Goal: Task Accomplishment & Management: Manage account settings

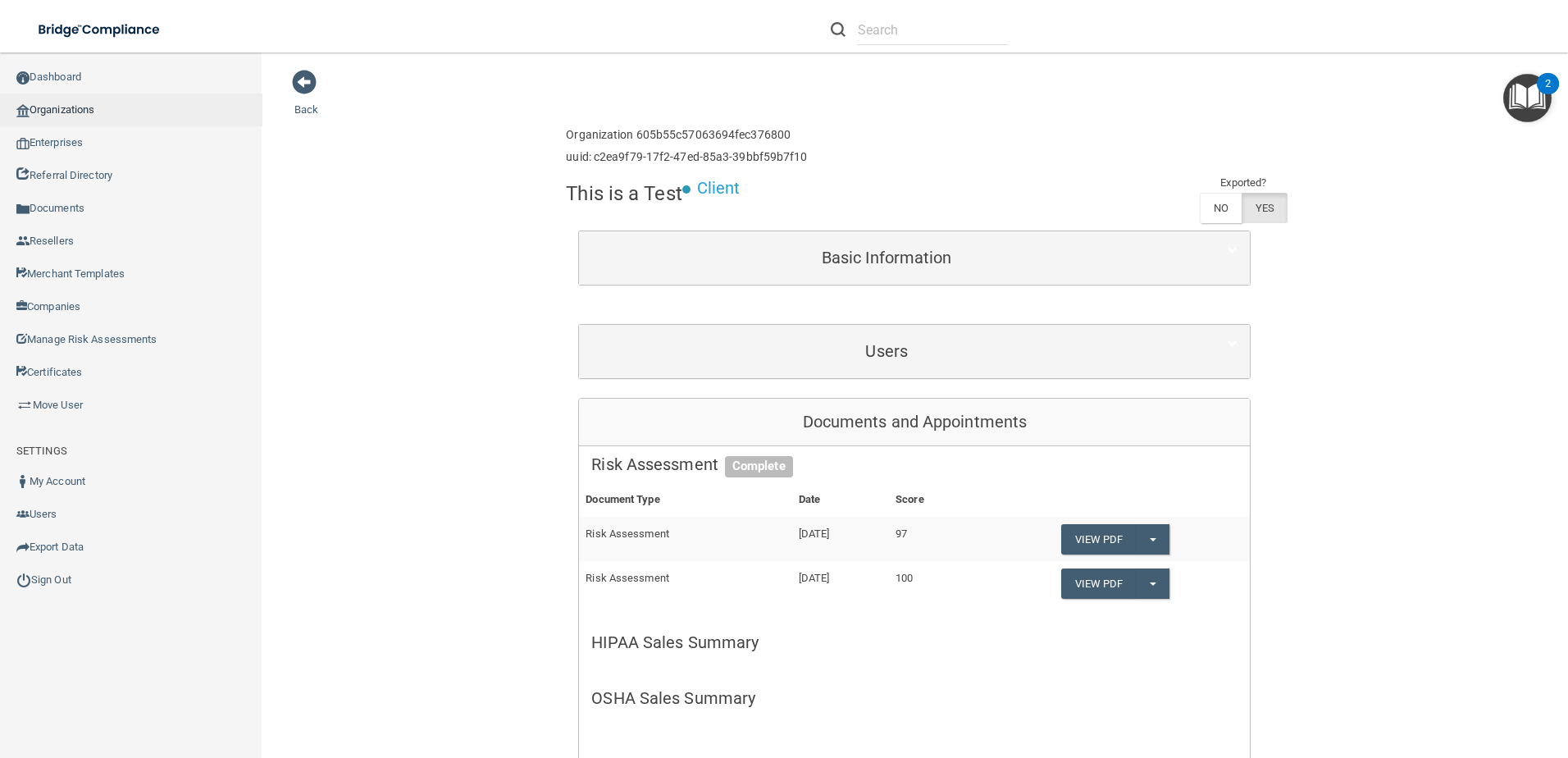
scroll to position [8, 0]
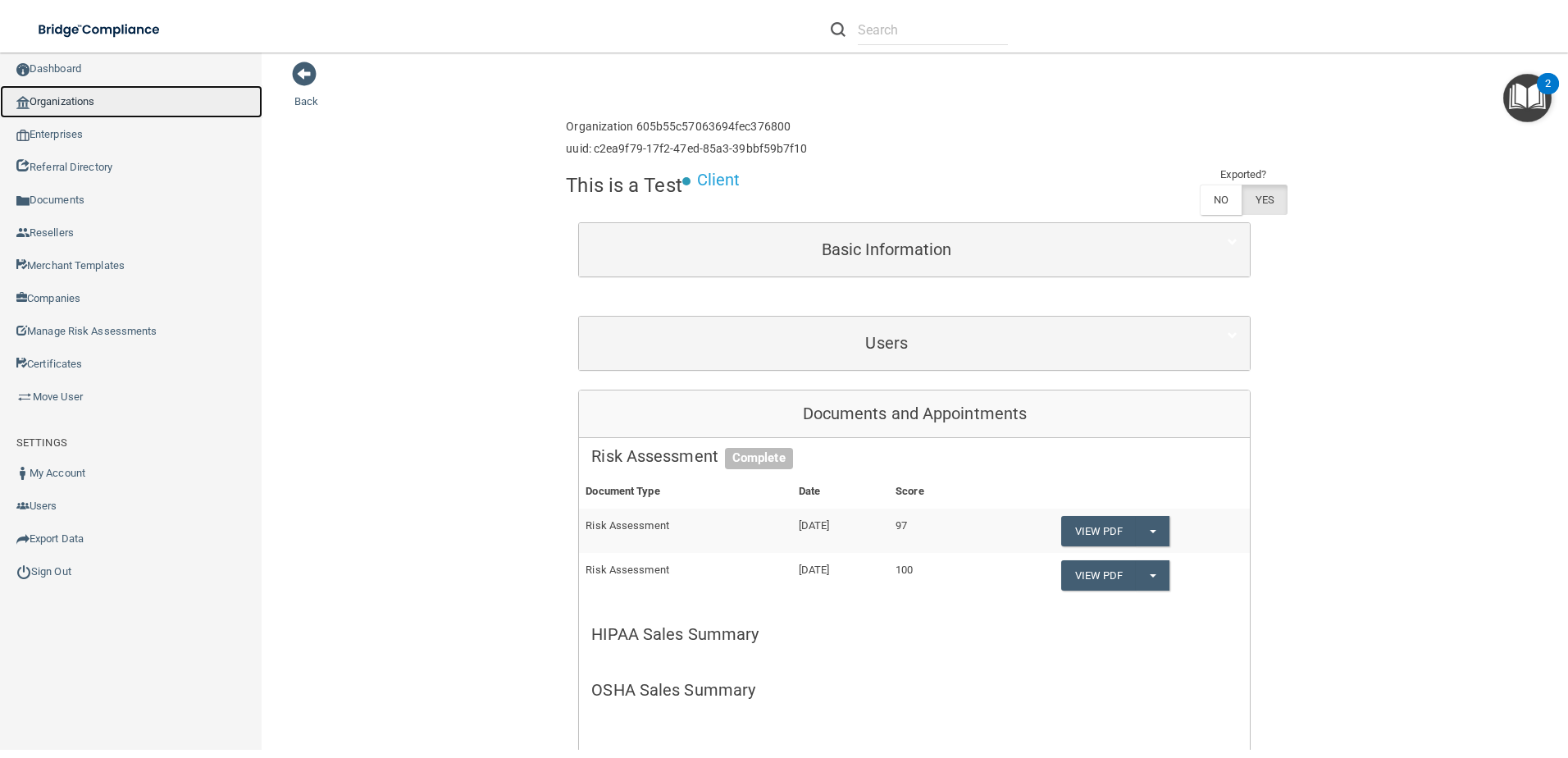
click at [64, 100] on link "Organizations" at bounding box center [131, 102] width 263 height 33
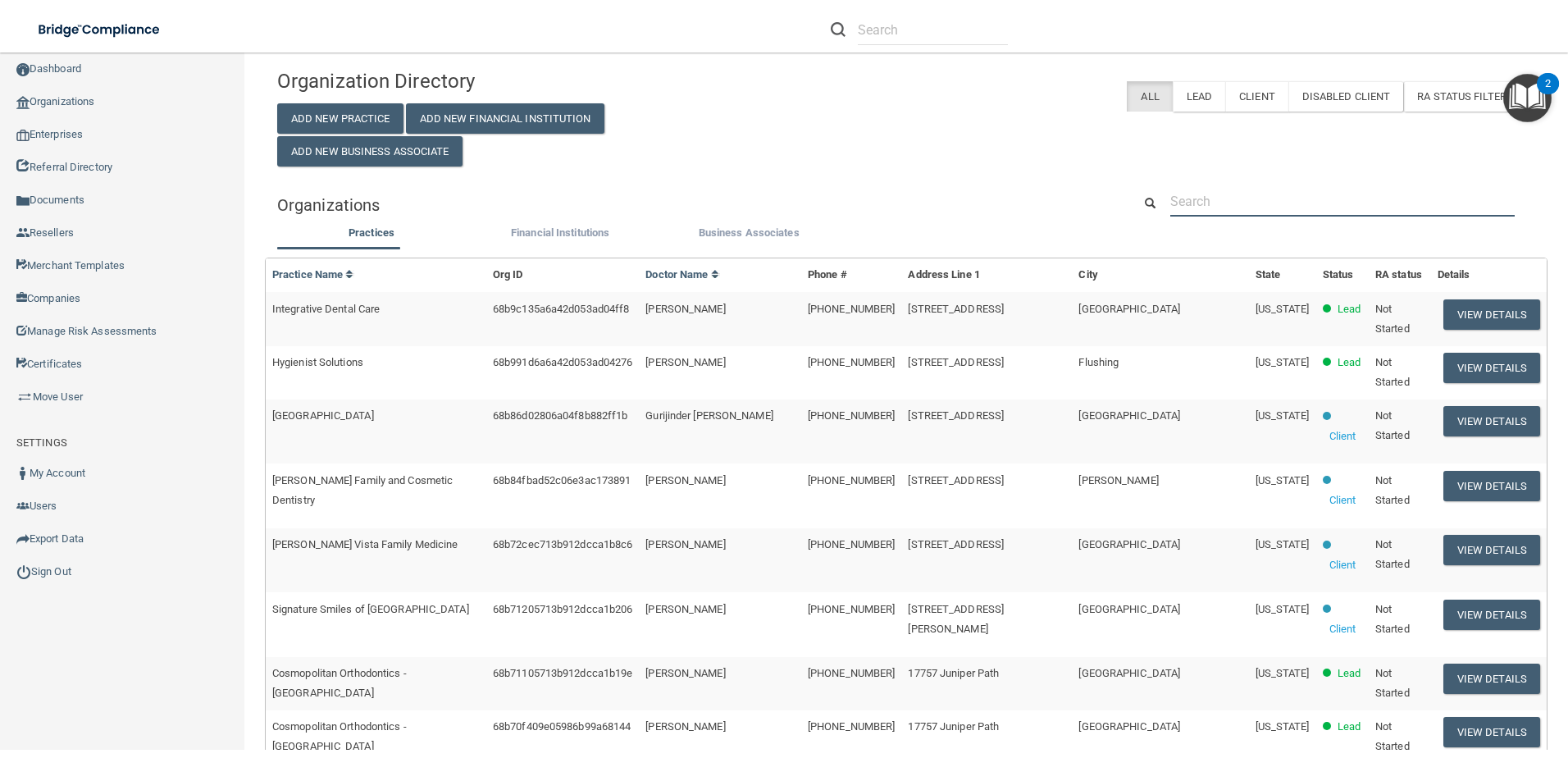
click at [1296, 196] on input "text" at bounding box center [1342, 201] width 345 height 30
click at [961, 23] on input "text" at bounding box center [933, 30] width 150 height 30
drag, startPoint x: 1001, startPoint y: 30, endPoint x: 891, endPoint y: 24, distance: 110.2
click at [818, 34] on form "[EMAIL_ADDRESS][DOMAIN_NAME]" at bounding box center [919, 30] width 202 height 30
click at [948, 30] on input "[EMAIL_ADDRESS][DOMAIN_NAME]" at bounding box center [933, 30] width 150 height 30
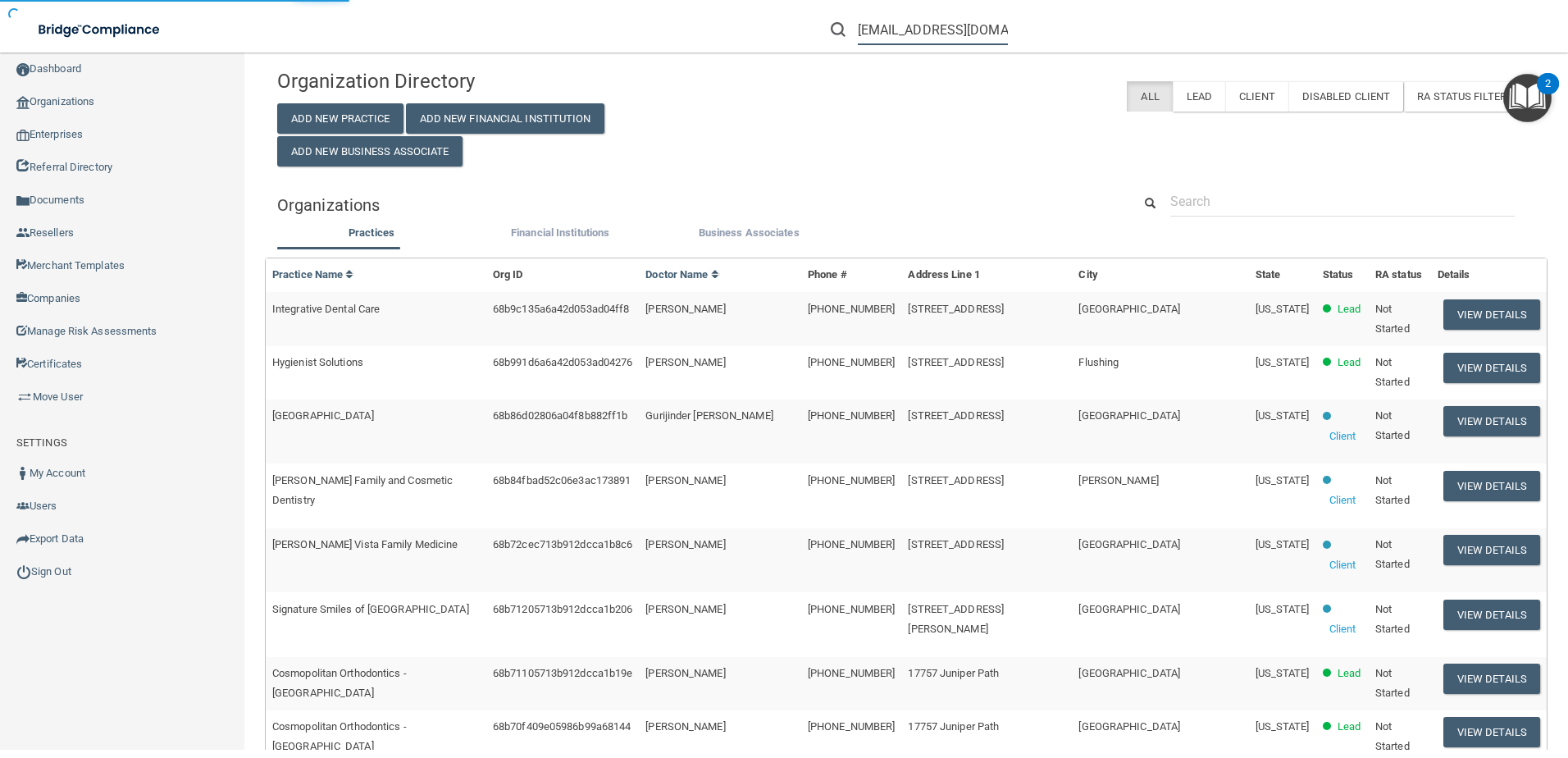
type input "[EMAIL_ADDRESS][DOMAIN_NAME]"
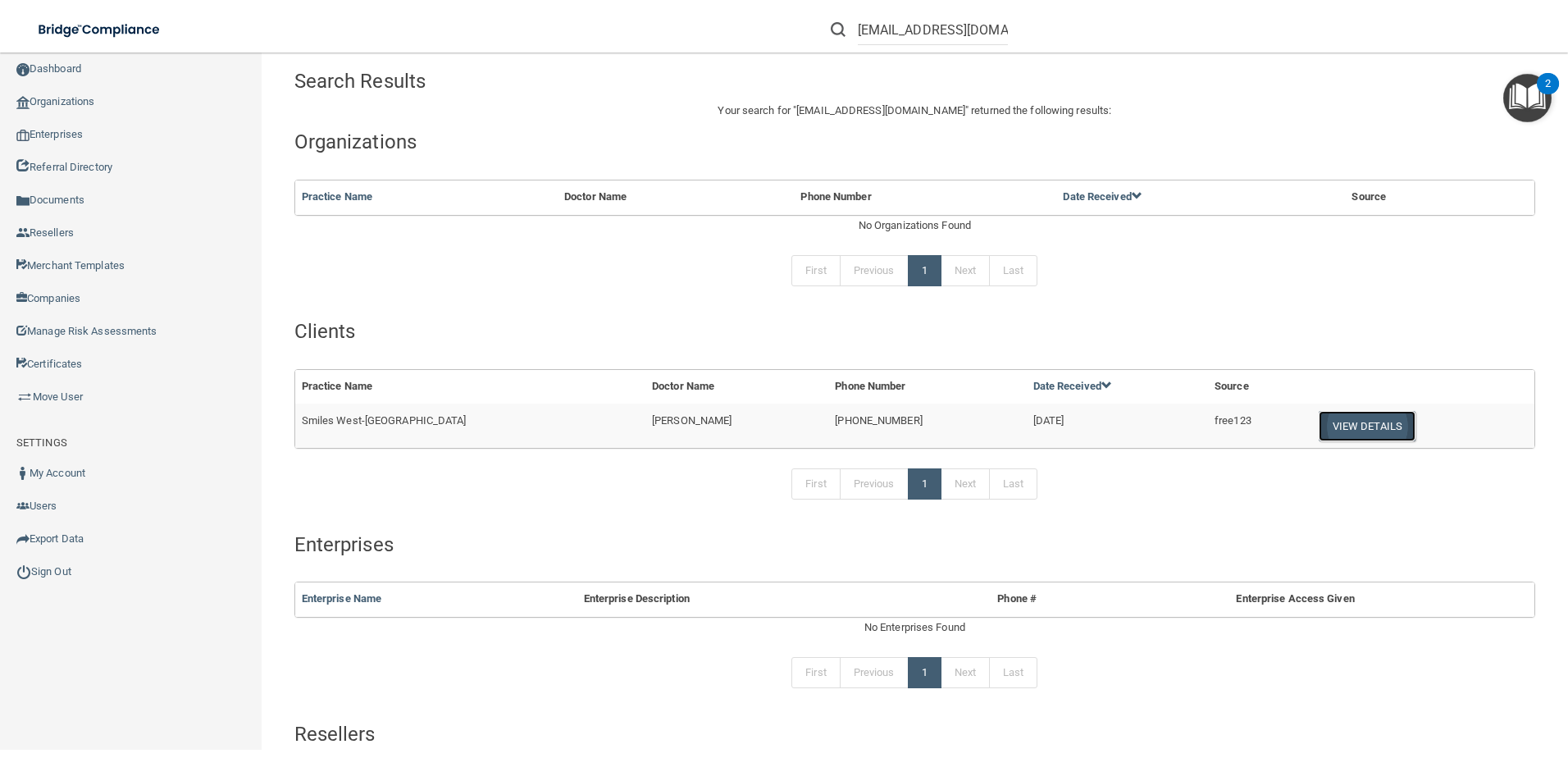
click at [1356, 421] on button "View Details" at bounding box center [1367, 426] width 97 height 30
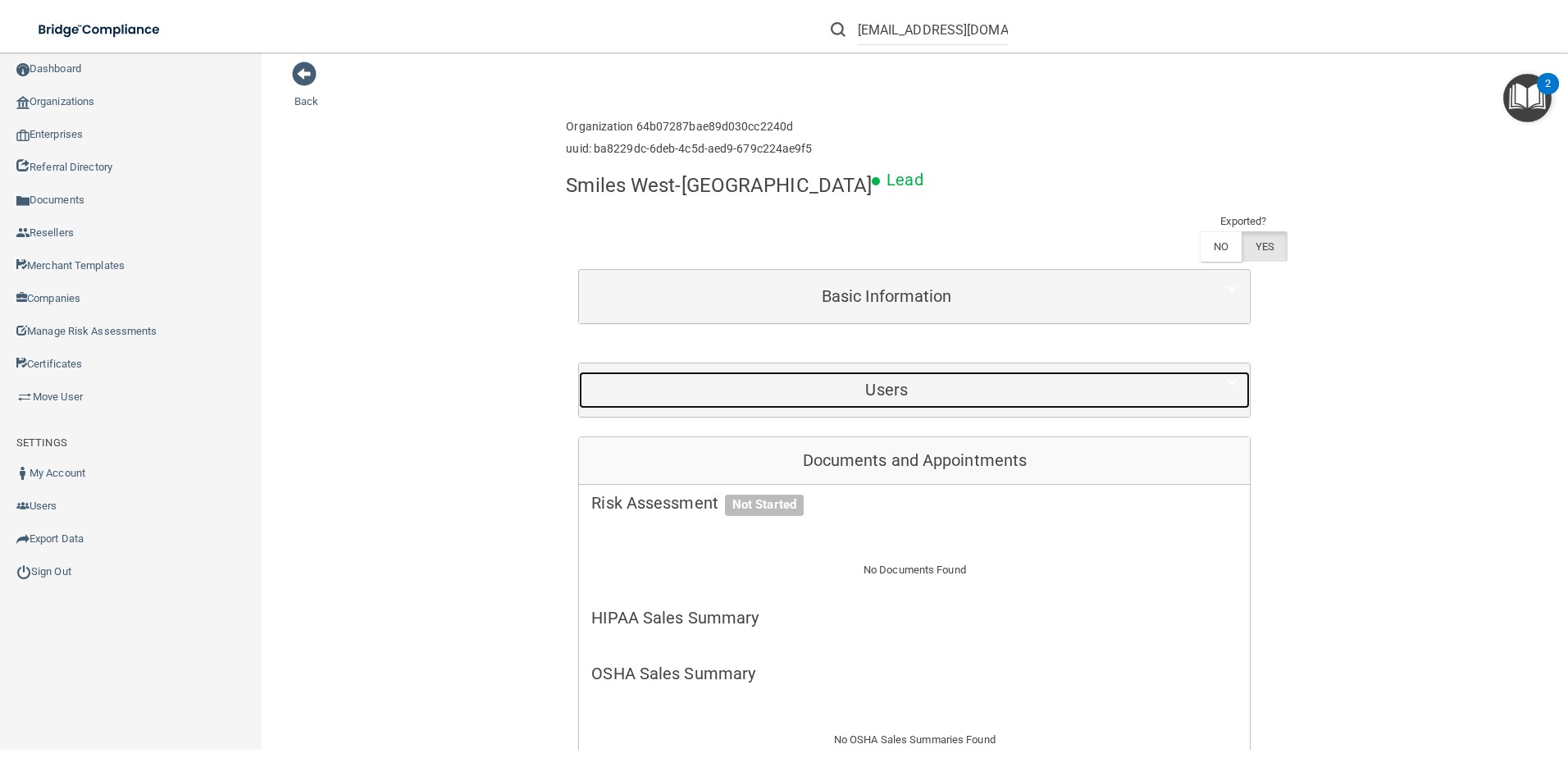
click at [908, 371] on div "Users" at bounding box center [886, 389] width 615 height 37
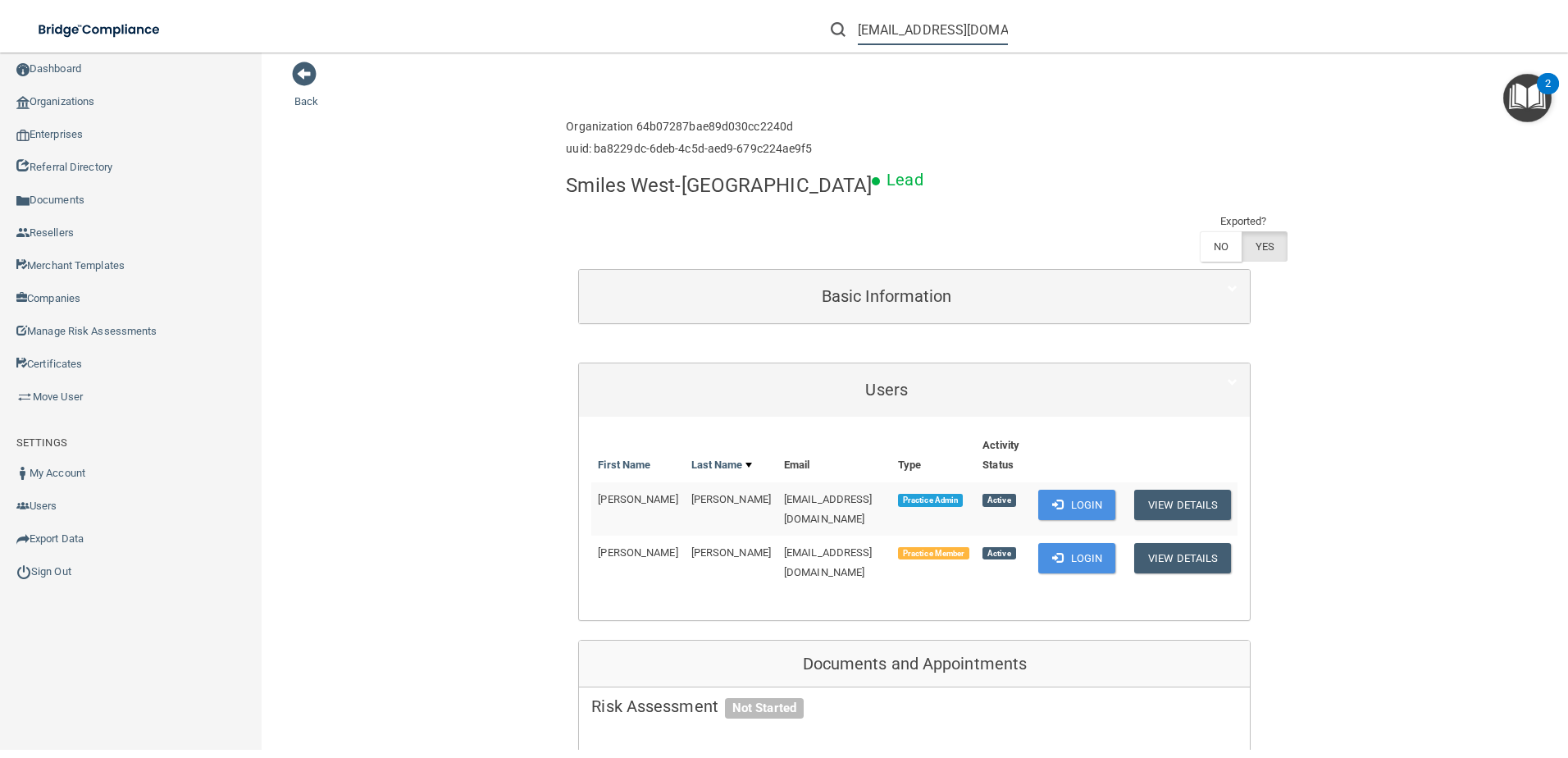
scroll to position [0, 46]
drag, startPoint x: 858, startPoint y: 28, endPoint x: 1095, endPoint y: 12, distance: 237.5
click at [1095, 12] on div "[EMAIL_ADDRESS][DOMAIN_NAME]" at bounding box center [1111, 30] width 610 height 59
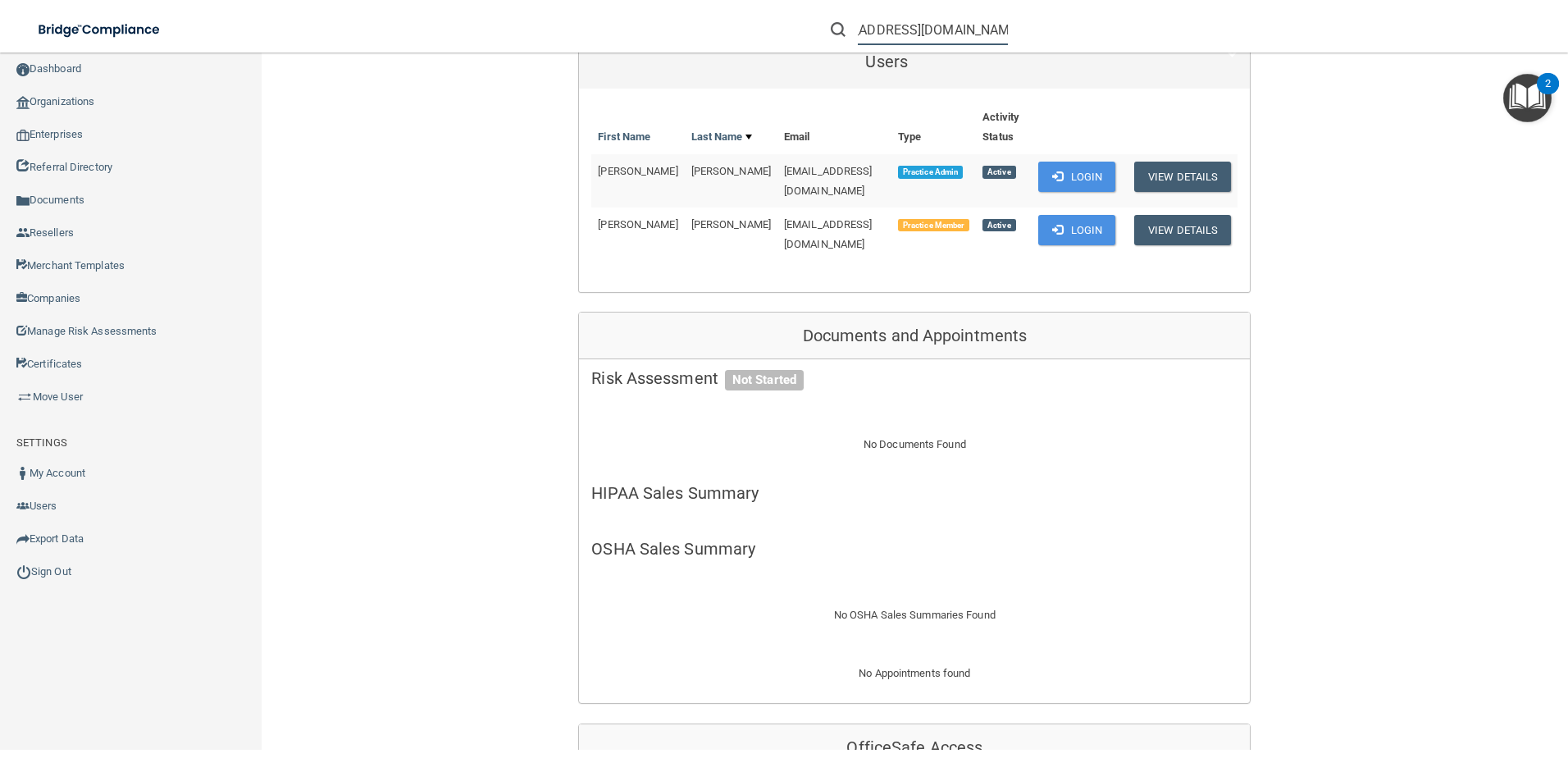
scroll to position [0, 0]
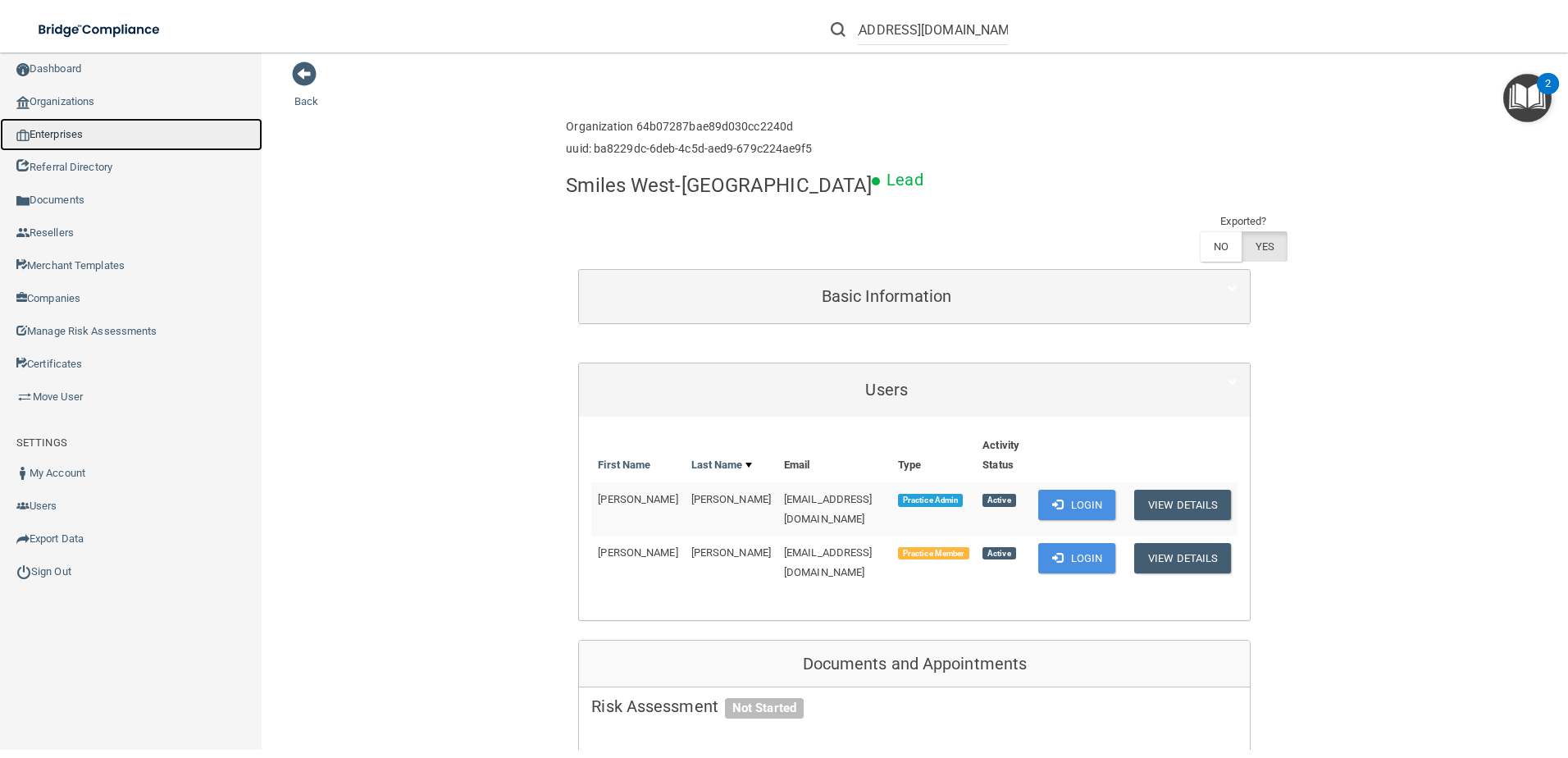
click at [77, 139] on link "Enterprises" at bounding box center [131, 134] width 263 height 33
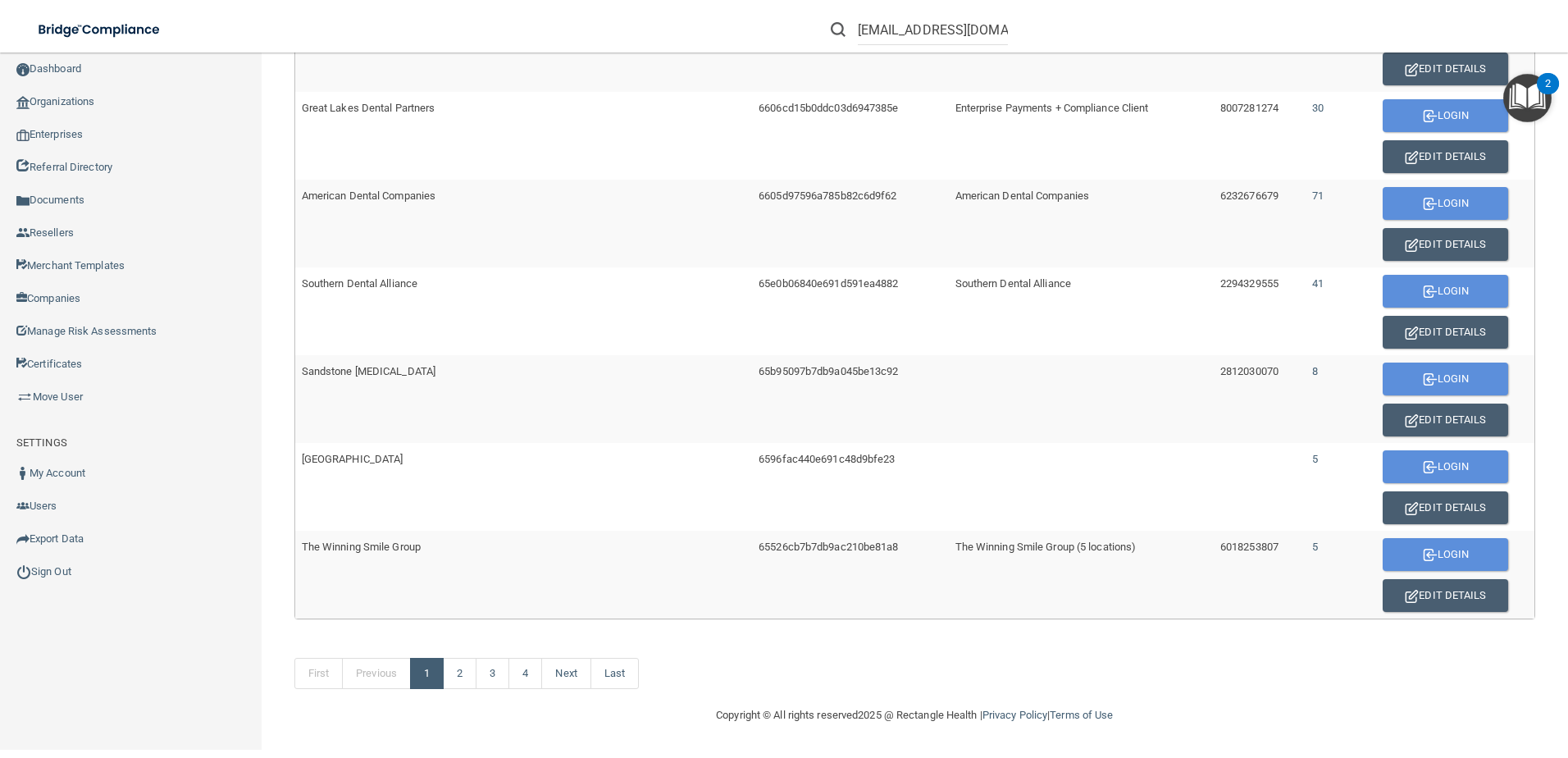
scroll to position [921, 0]
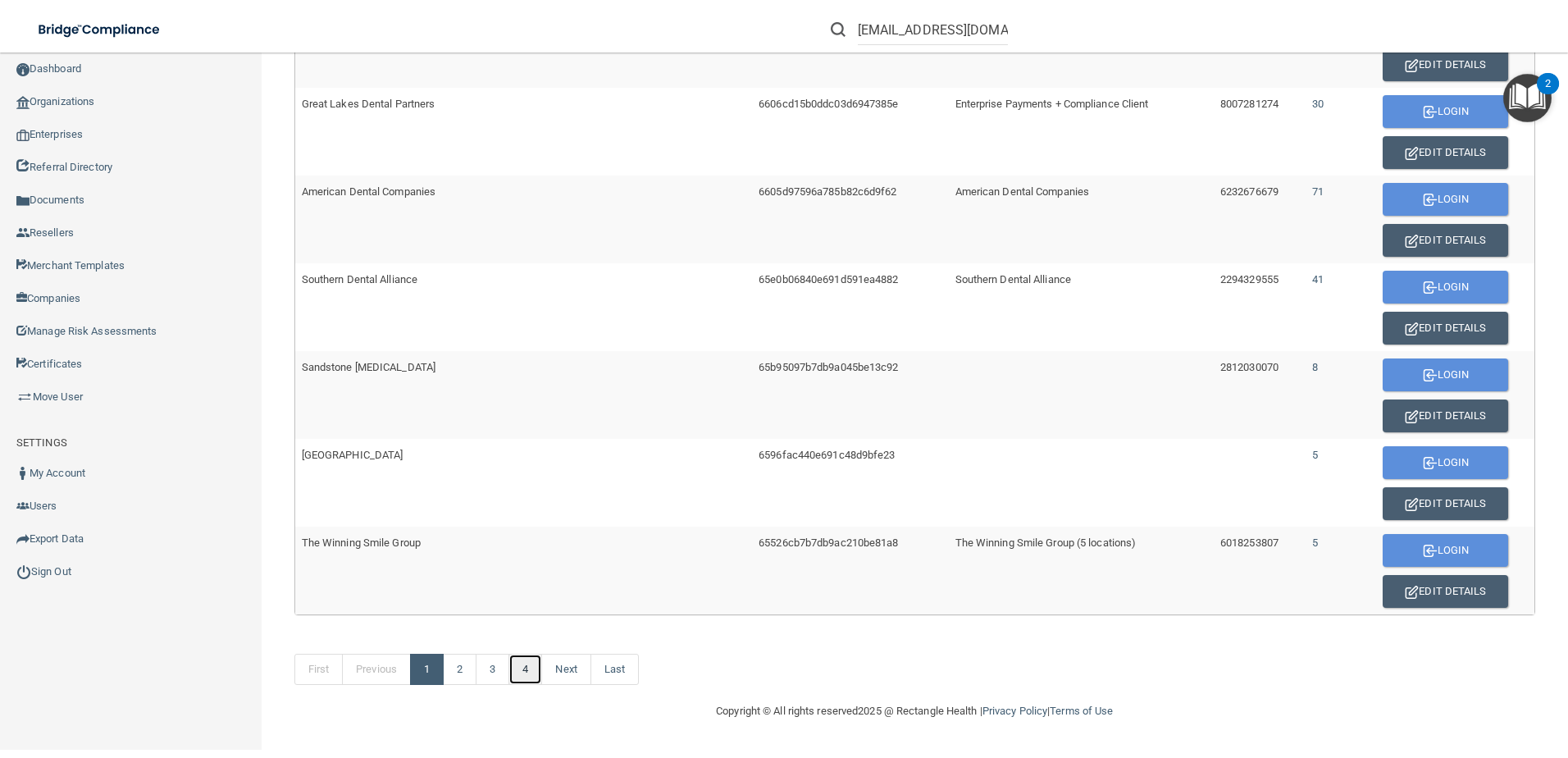
click at [537, 664] on link "4" at bounding box center [525, 669] width 34 height 31
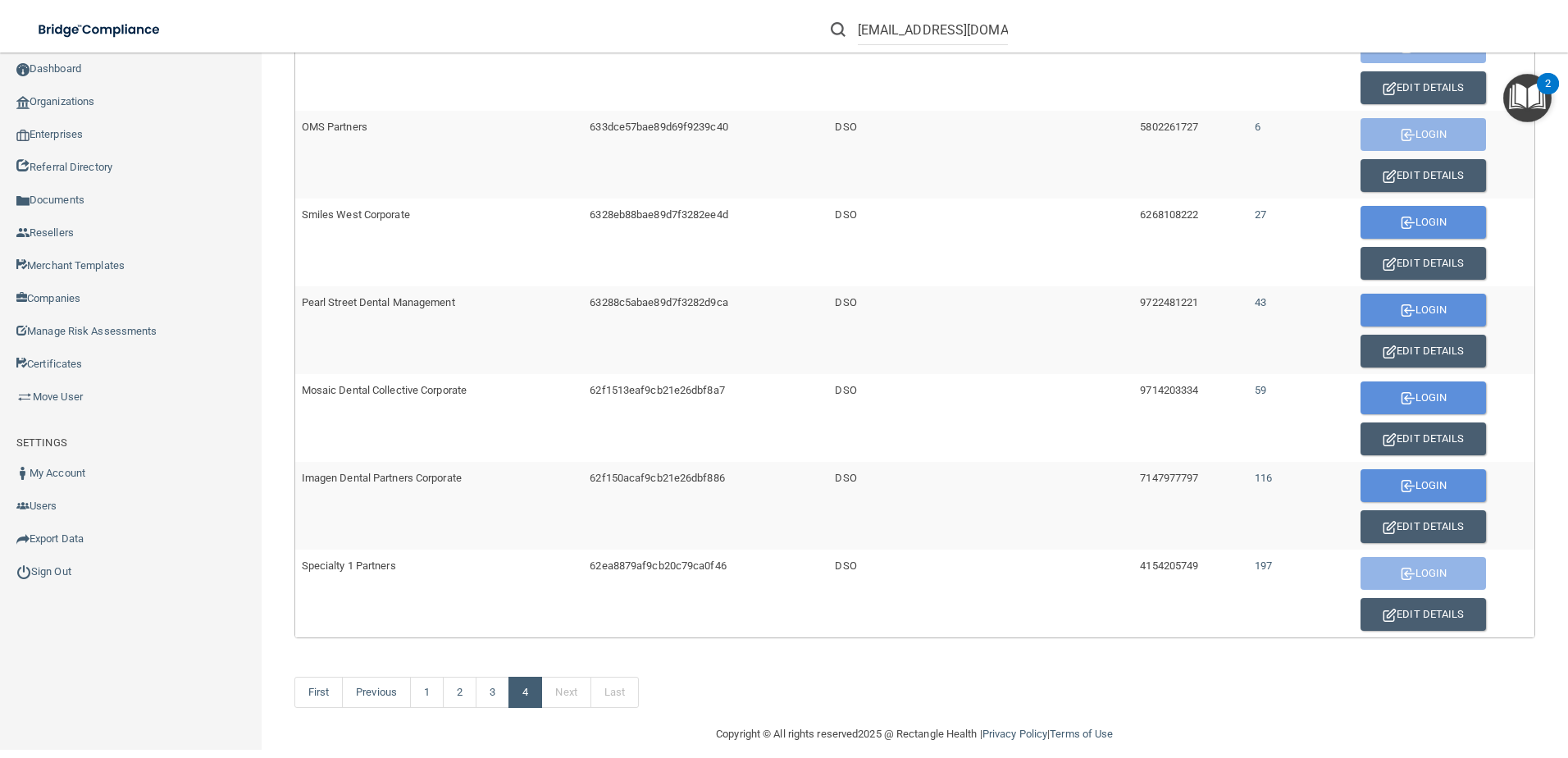
scroll to position [482, 0]
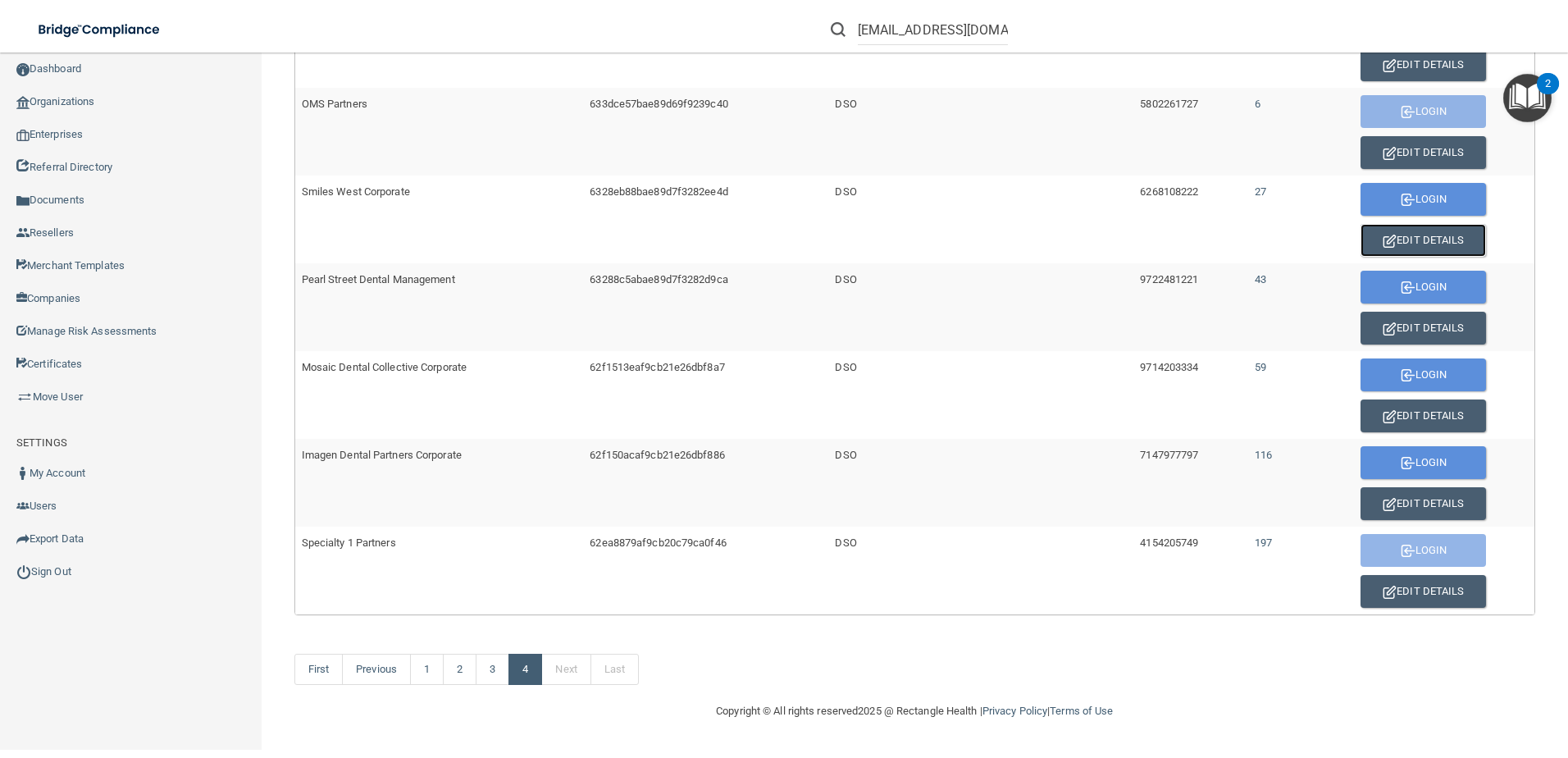
click at [1412, 231] on button "Edit Details" at bounding box center [1423, 240] width 125 height 33
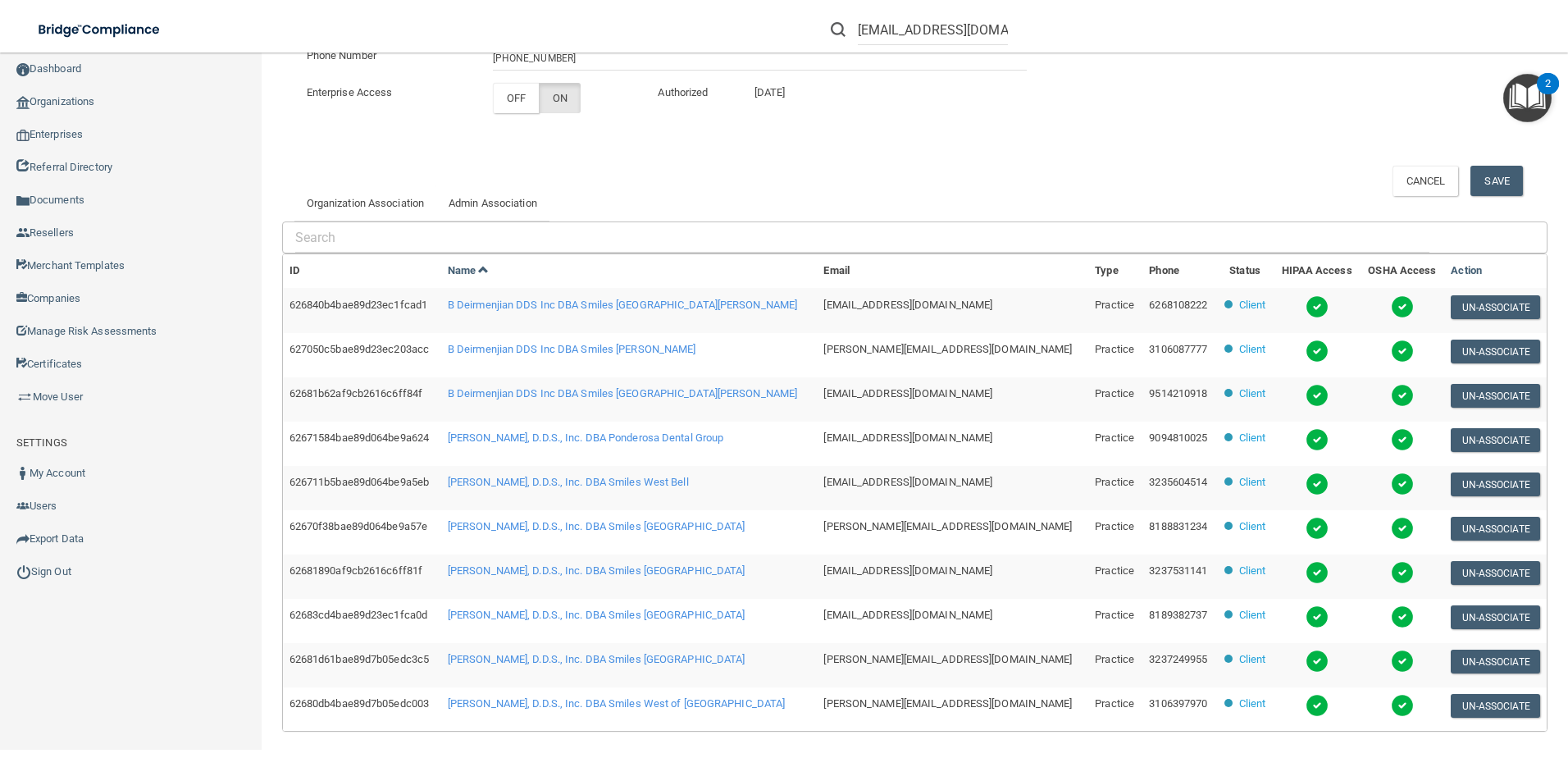
scroll to position [397, 0]
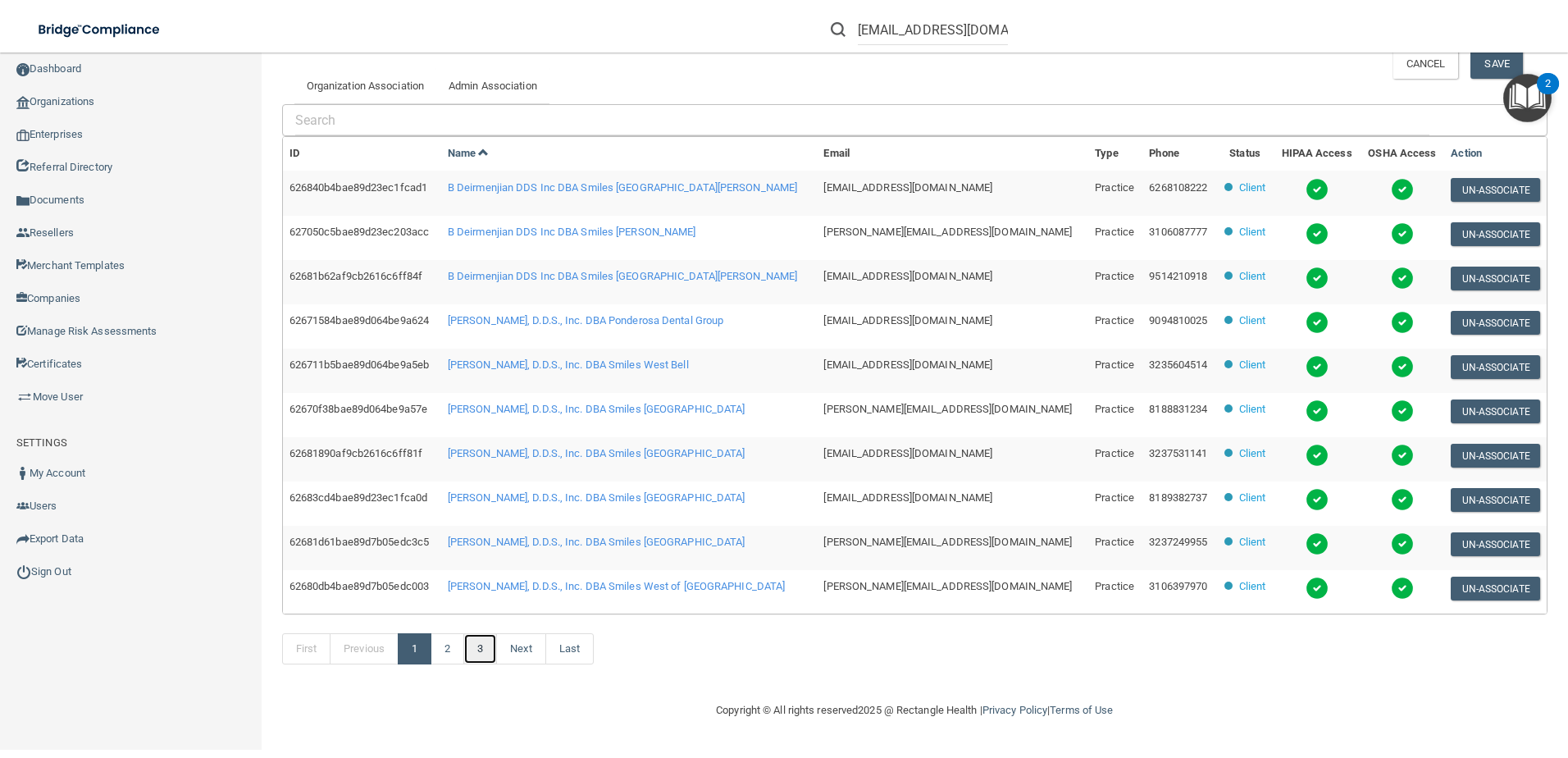
click at [481, 648] on link "3" at bounding box center [480, 649] width 34 height 31
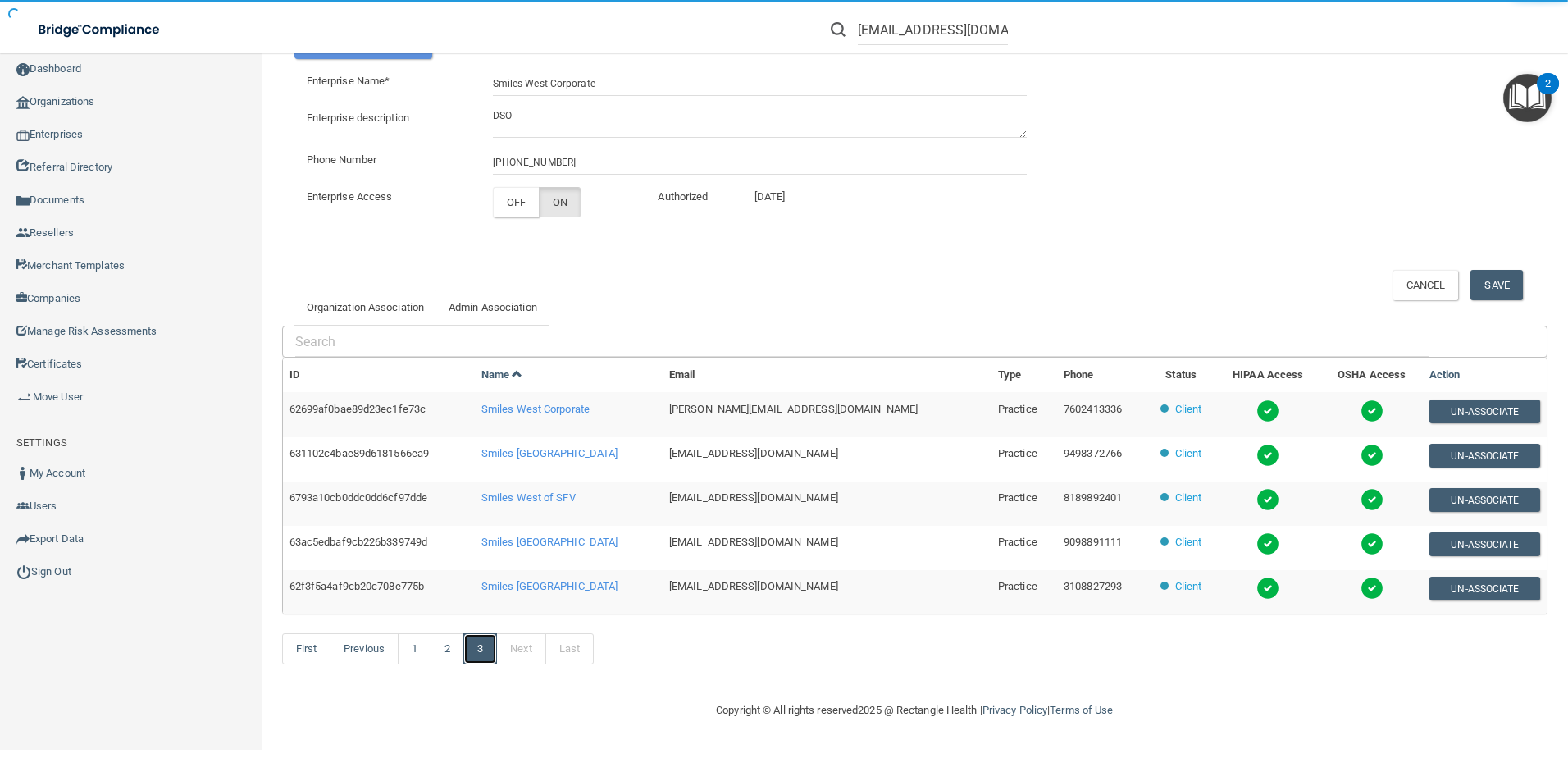
scroll to position [175, 0]
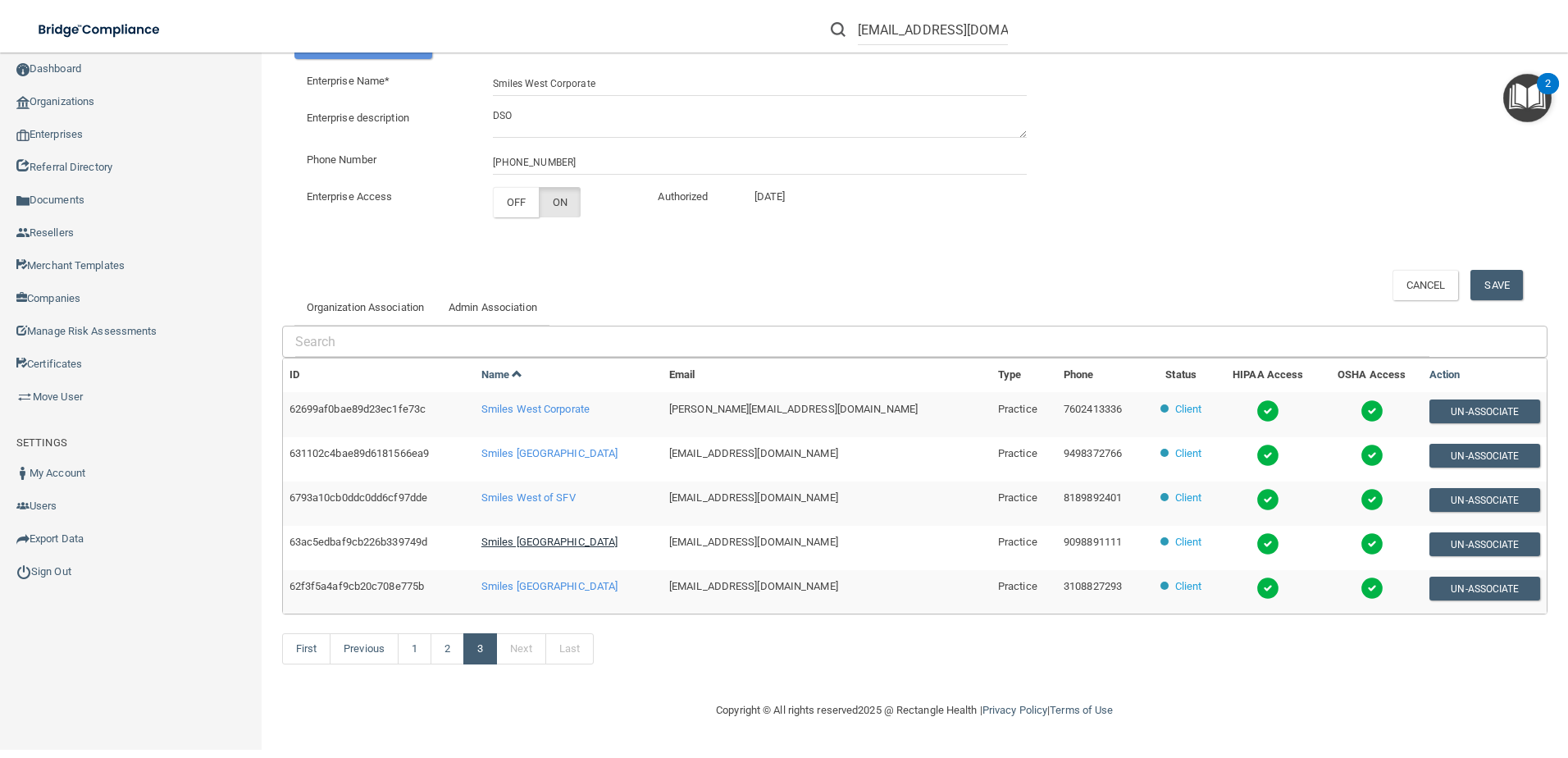
click at [560, 541] on span "Smiles [GEOGRAPHIC_DATA]" at bounding box center [549, 542] width 136 height 12
click at [544, 545] on span "Smiles [GEOGRAPHIC_DATA]" at bounding box center [549, 542] width 136 height 12
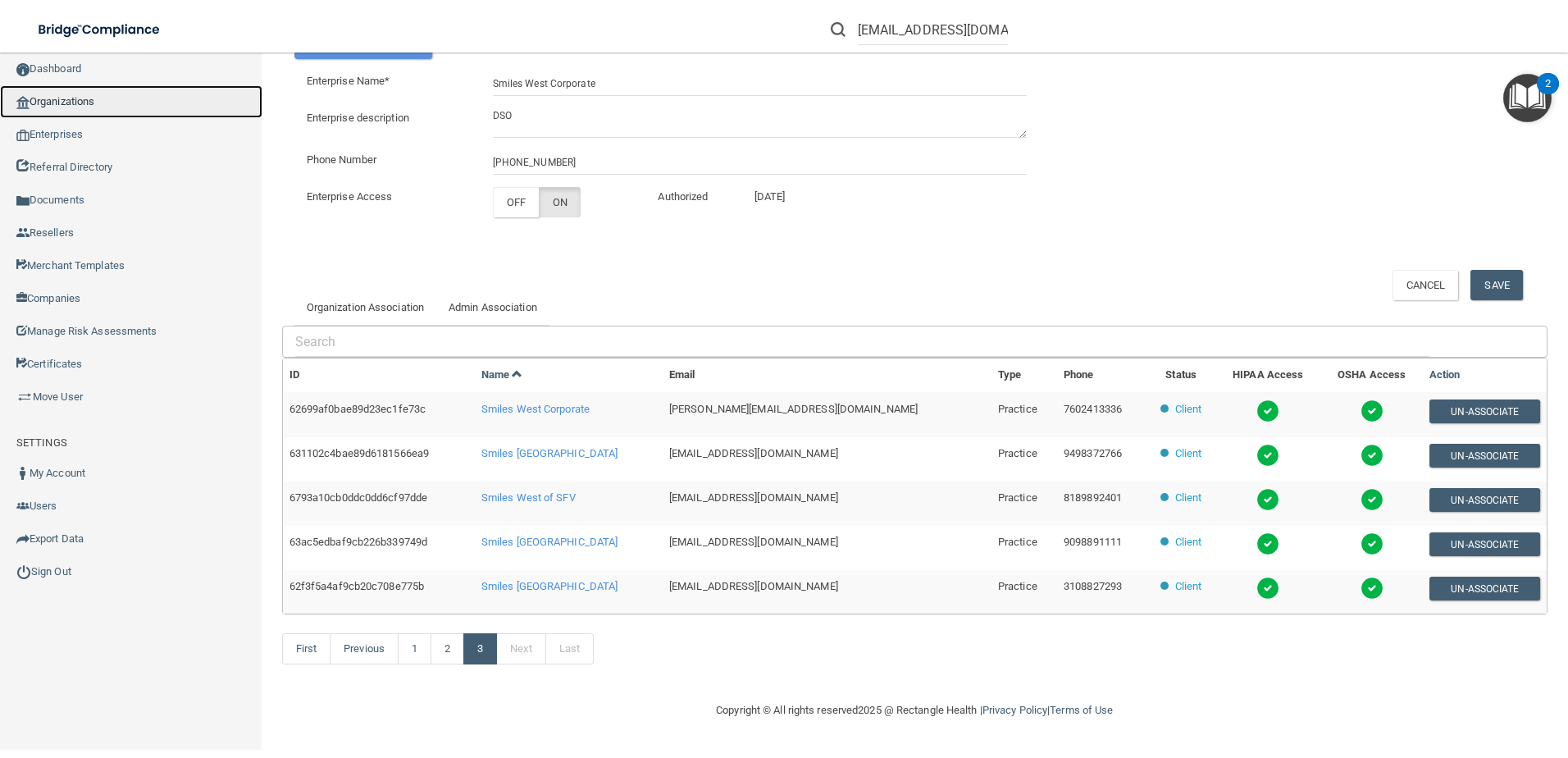
click at [73, 102] on link "Organizations" at bounding box center [131, 102] width 263 height 33
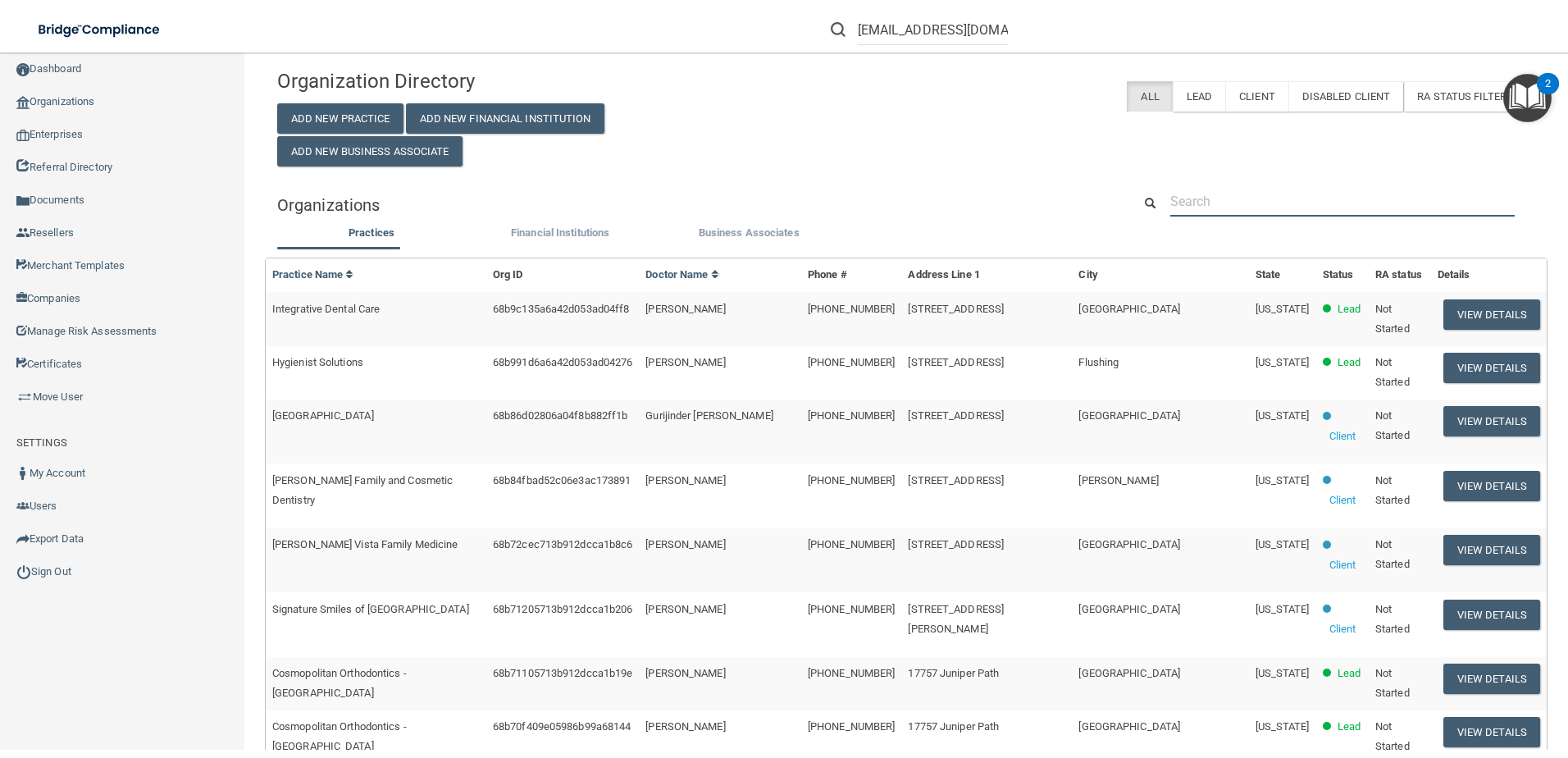
click at [1249, 203] on input "text" at bounding box center [1342, 201] width 345 height 30
paste input "[EMAIL_ADDRESS][DOMAIN_NAME]"
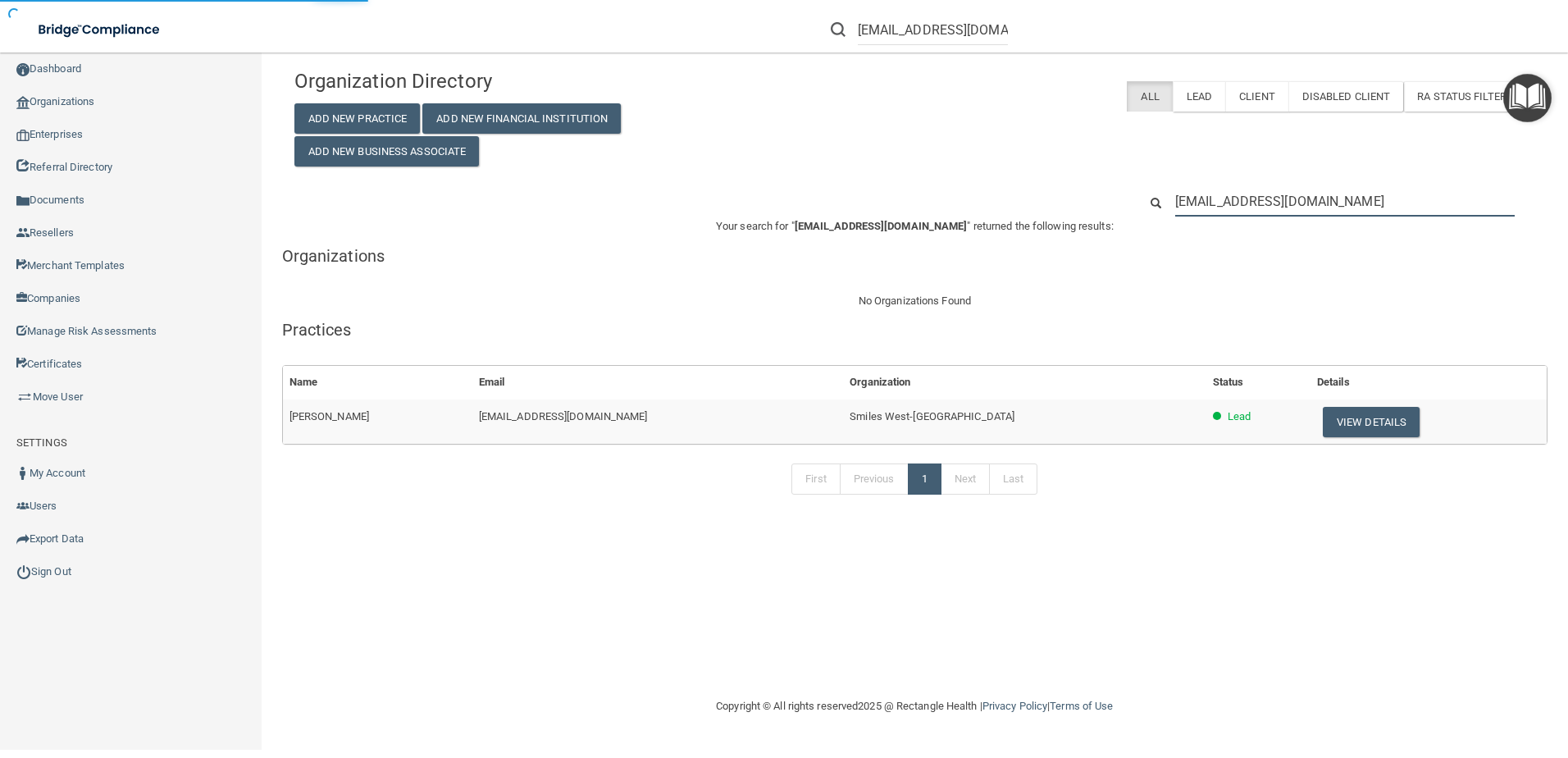
type input "[EMAIL_ADDRESS][DOMAIN_NAME]"
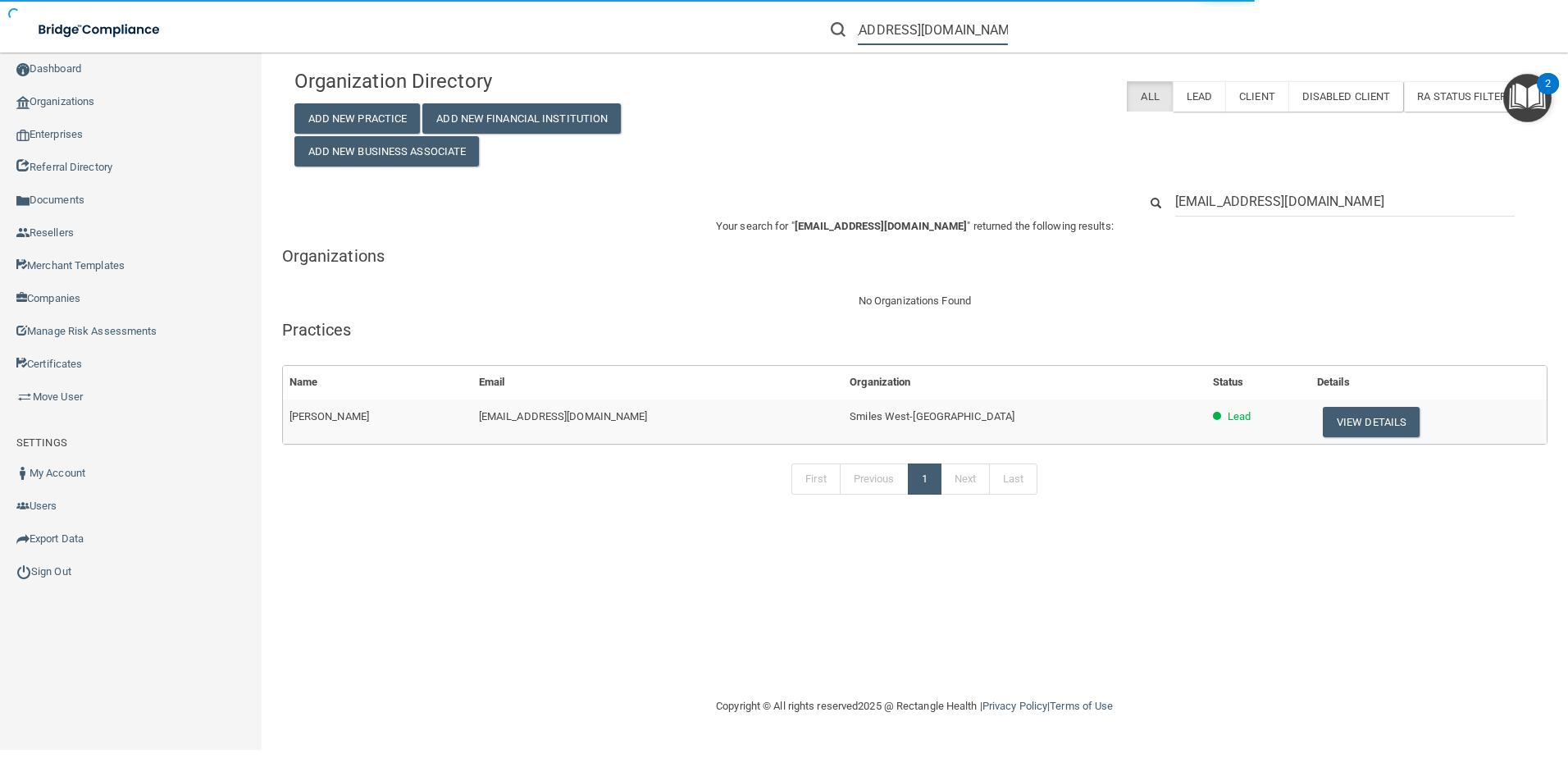
drag, startPoint x: 862, startPoint y: 31, endPoint x: 1089, endPoint y: 30, distance: 227.0
click at [1089, 30] on div "[EMAIL_ADDRESS][DOMAIN_NAME]" at bounding box center [1111, 30] width 610 height 59
type input "e"
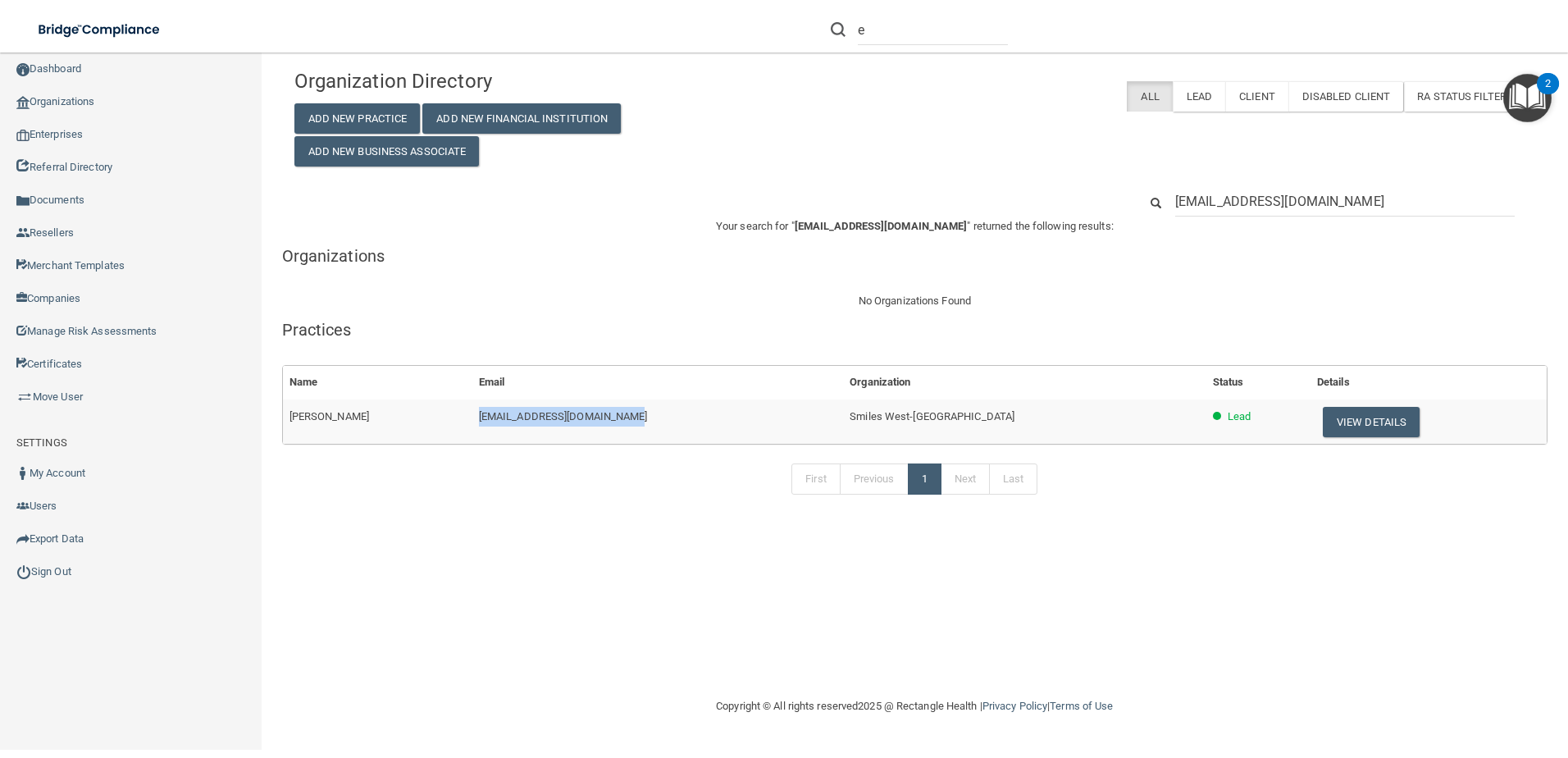
drag, startPoint x: 669, startPoint y: 417, endPoint x: 488, endPoint y: 416, distance: 181.0
click at [488, 416] on tr "madelin espinoza espinozamadelin45@gmail.com Smiles West-San Bernardino Lead Vi…" at bounding box center [915, 421] width 1264 height 44
drag, startPoint x: 488, startPoint y: 416, endPoint x: 524, endPoint y: 416, distance: 36.0
copy tr "[EMAIL_ADDRESS][DOMAIN_NAME]"
click at [67, 398] on link "Move User" at bounding box center [131, 397] width 263 height 33
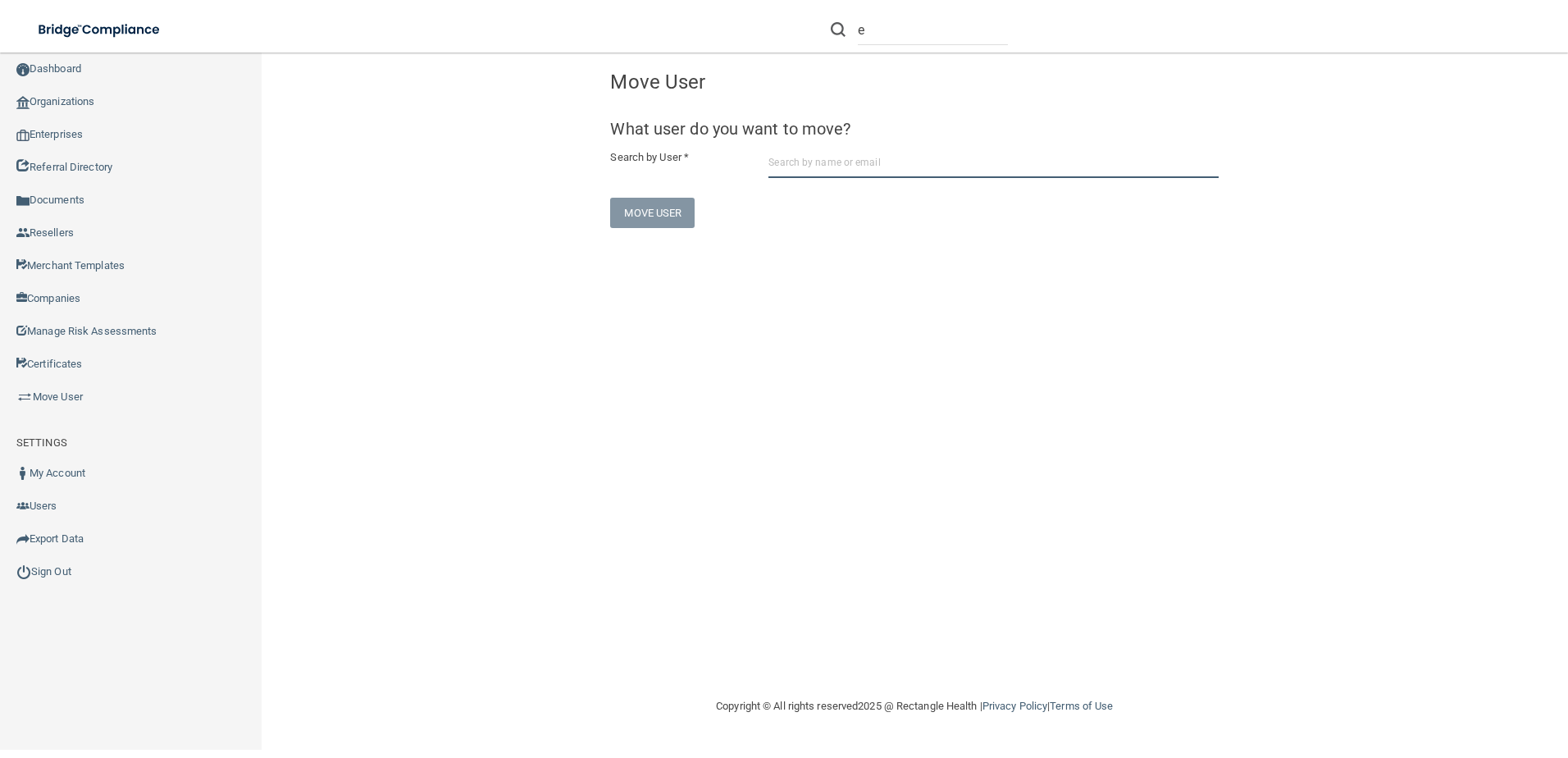
click at [883, 157] on input "text" at bounding box center [993, 162] width 450 height 30
paste input "[EMAIL_ADDRESS][DOMAIN_NAME]"
click at [854, 164] on input "[EMAIL_ADDRESS][DOMAIN_NAME]" at bounding box center [993, 162] width 450 height 30
click at [980, 149] on input "[EMAIL_ADDRESS][DOMAIN_NAME]" at bounding box center [993, 162] width 450 height 30
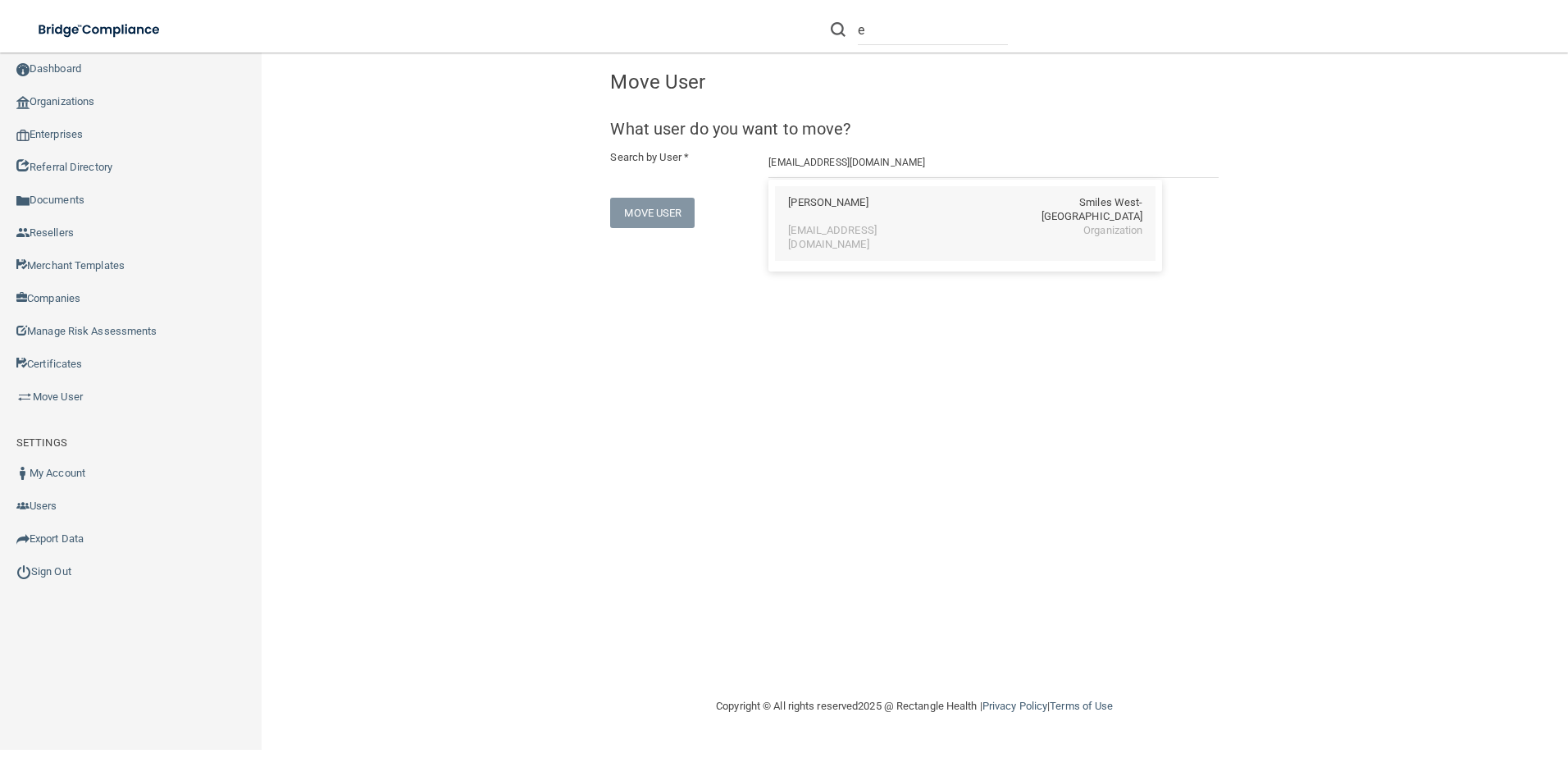
click at [884, 193] on div "madelin espinoza Smiles West-San Bernardino espinozamadelin45@gmail.com Organiz…" at bounding box center [965, 224] width 380 height 76
type input "[PERSON_NAME]"
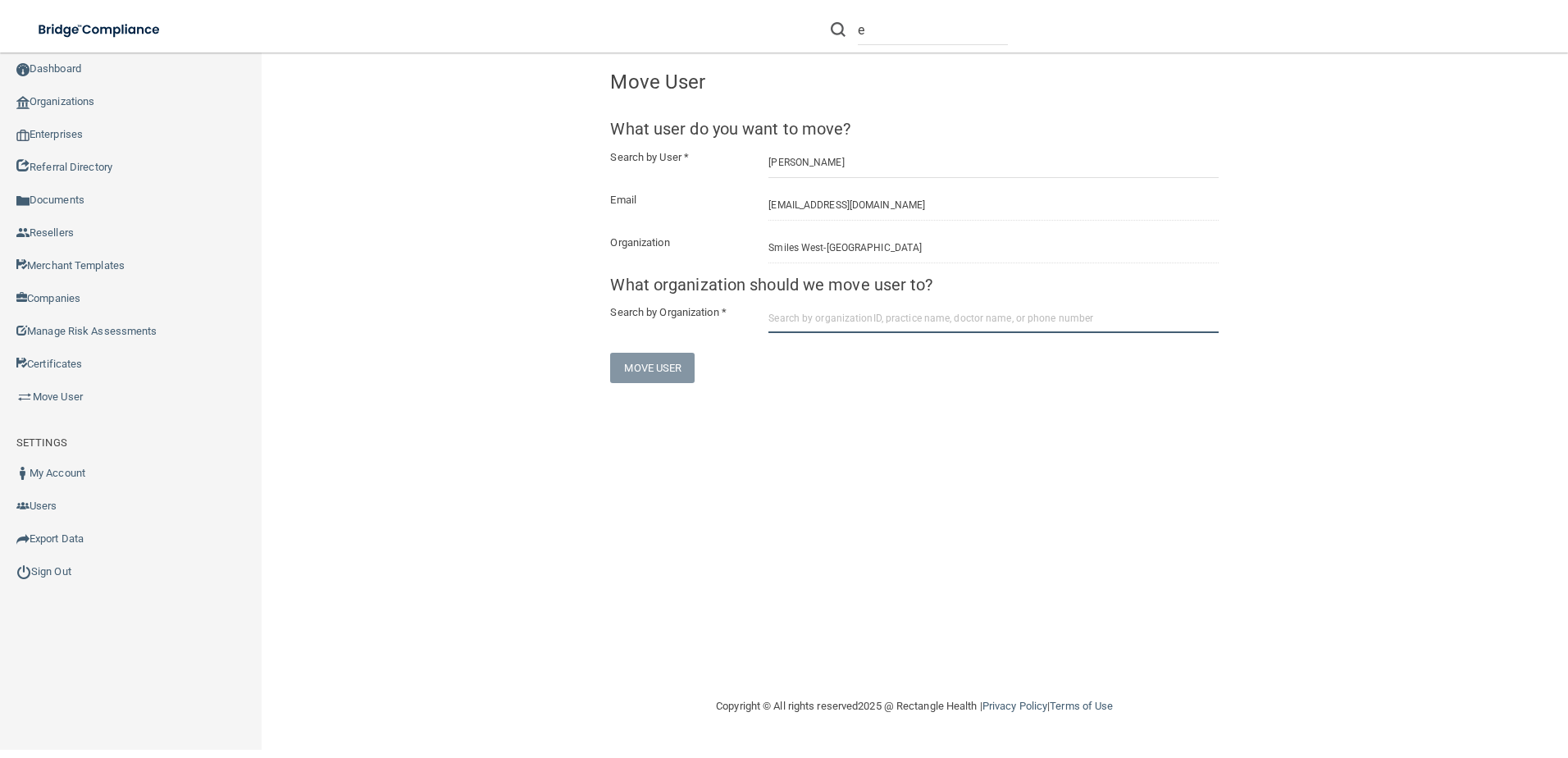
click at [862, 318] on input "text" at bounding box center [993, 318] width 450 height 30
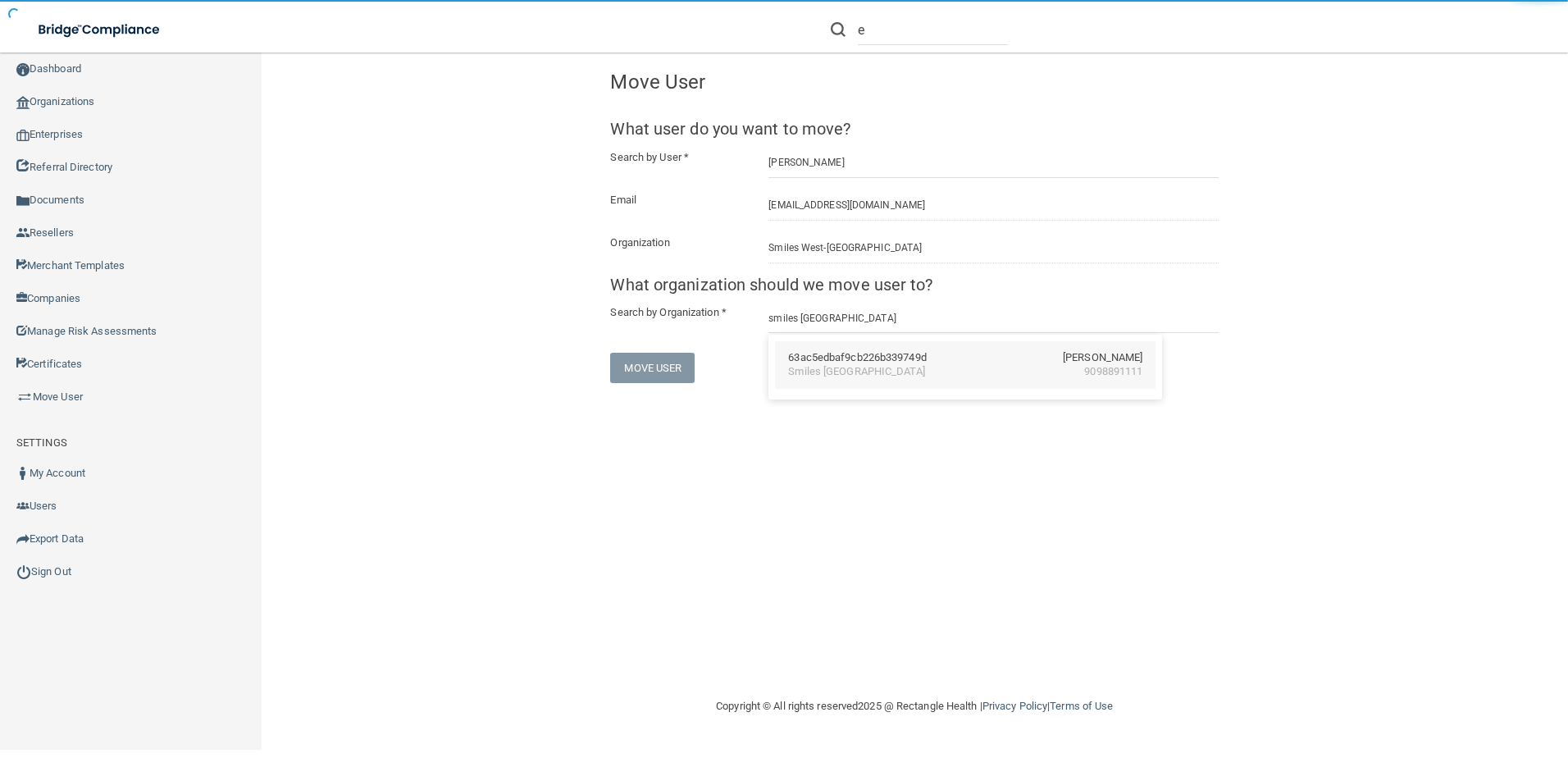
click at [863, 359] on div "63ac5edbaf9cb226b339749d" at bounding box center [857, 357] width 137 height 14
type input "Smiles [GEOGRAPHIC_DATA]"
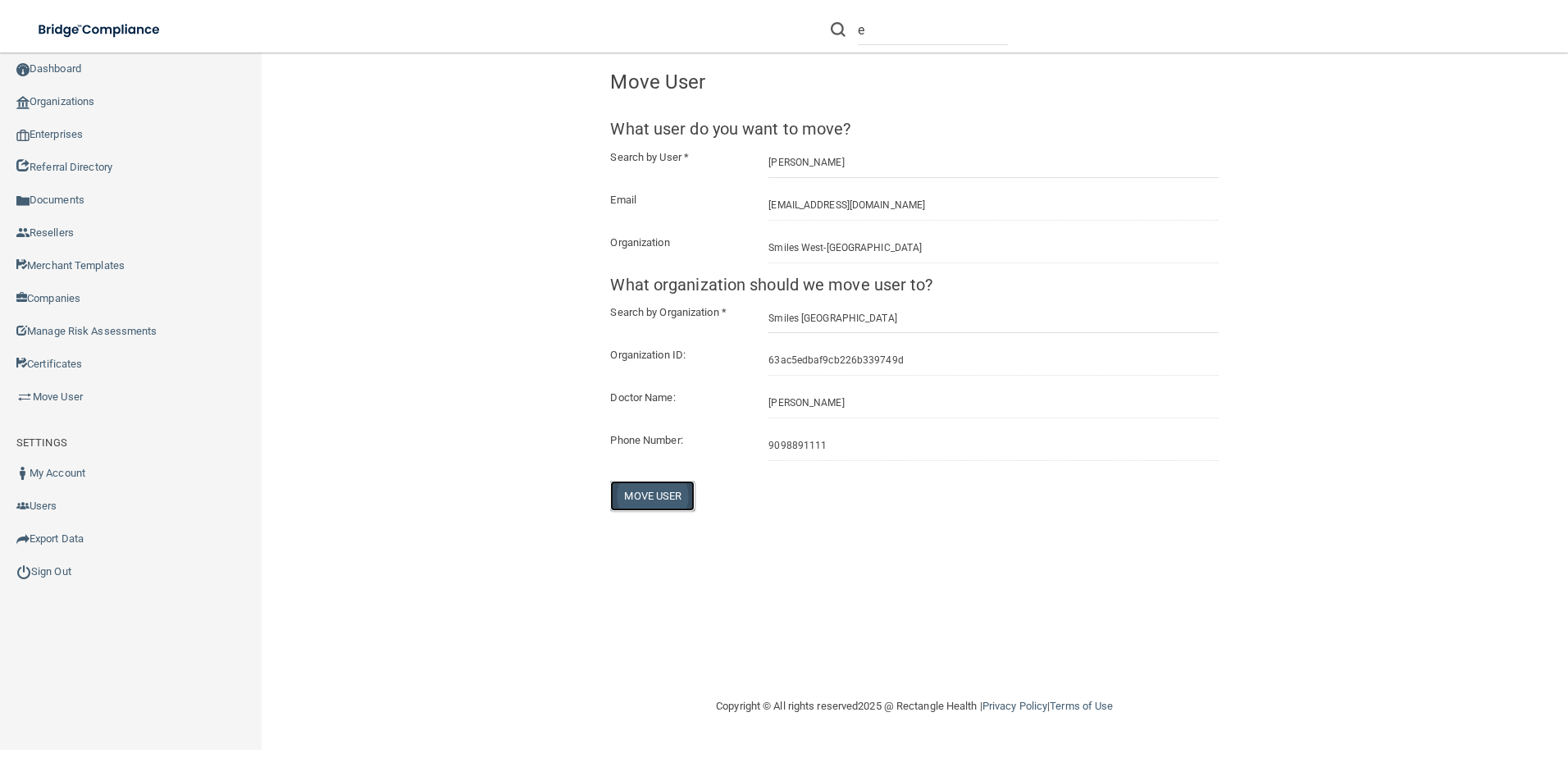
click at [656, 491] on button "Move User" at bounding box center [652, 495] width 85 height 30
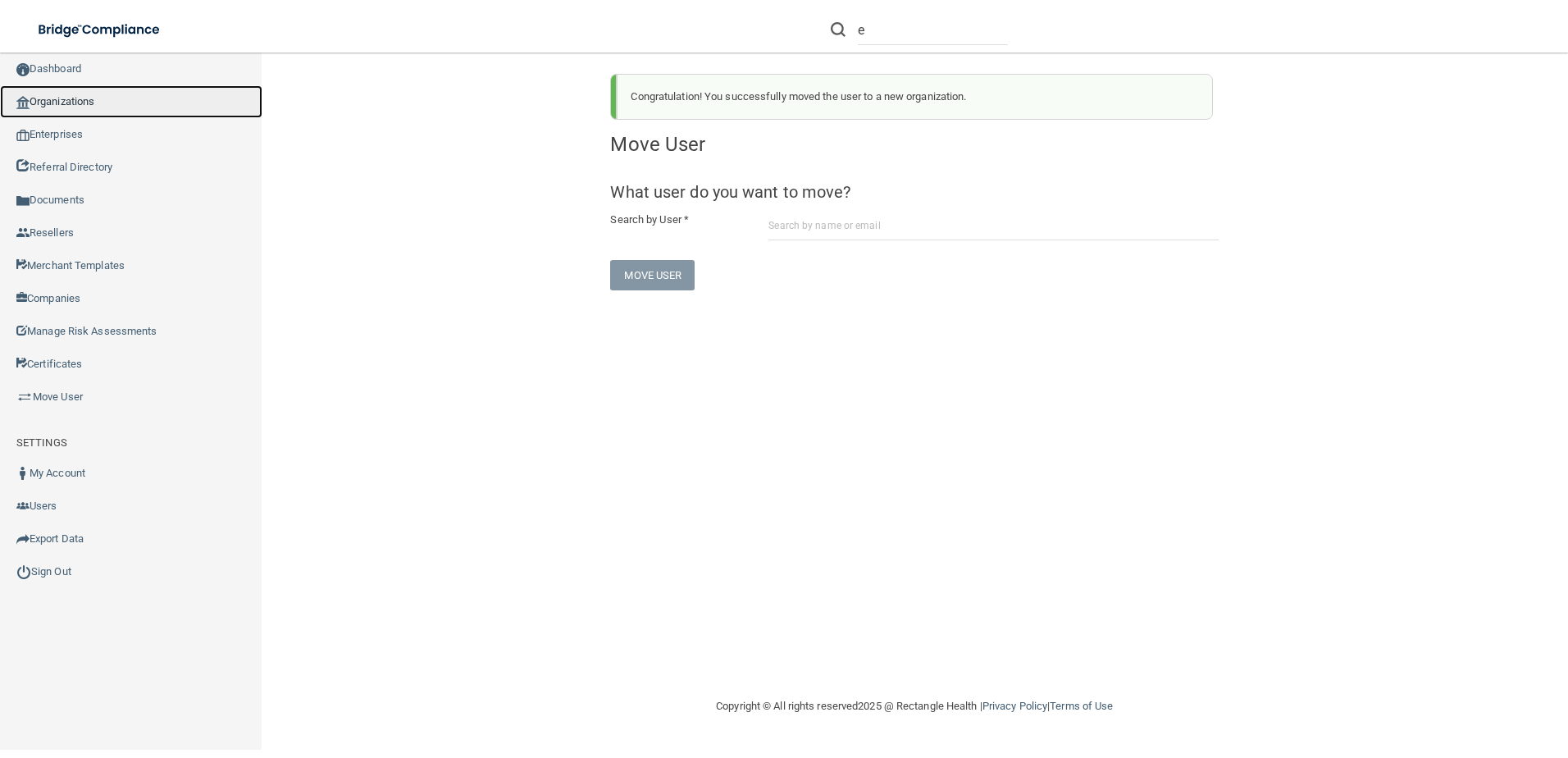
click at [107, 103] on link "Organizations" at bounding box center [131, 102] width 263 height 33
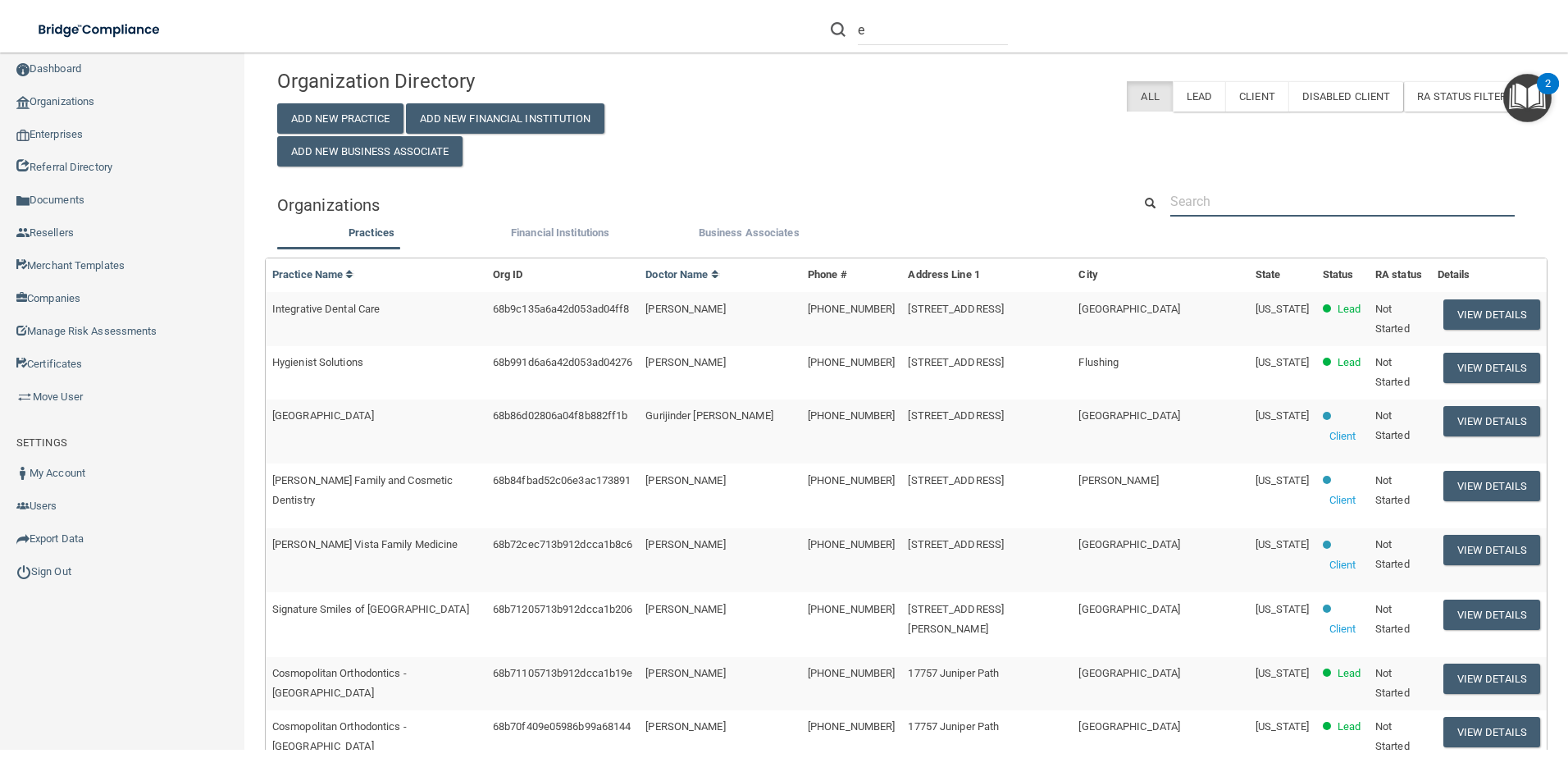
click at [1221, 195] on input "text" at bounding box center [1342, 201] width 345 height 30
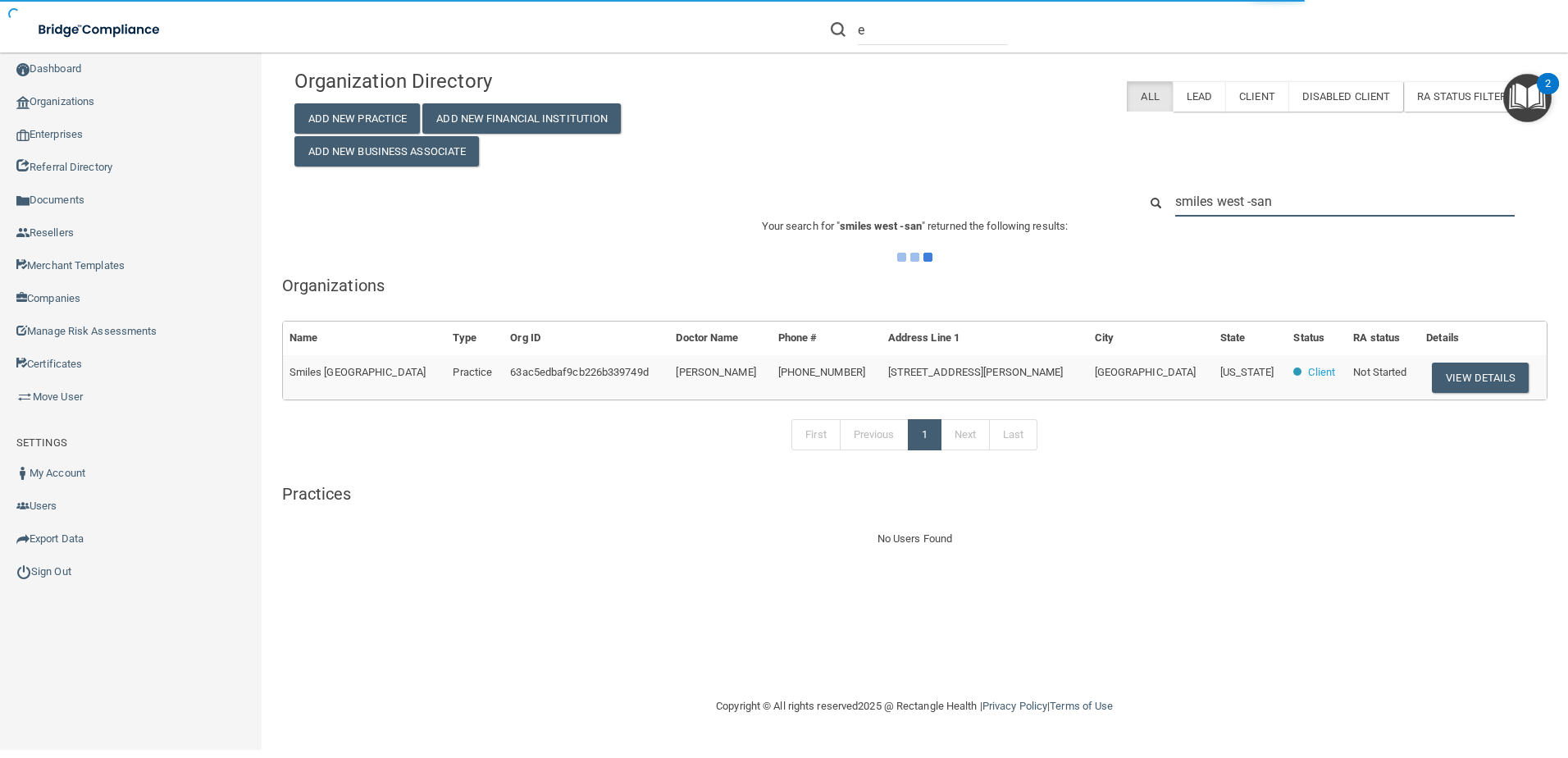
type input "smiles west - san"
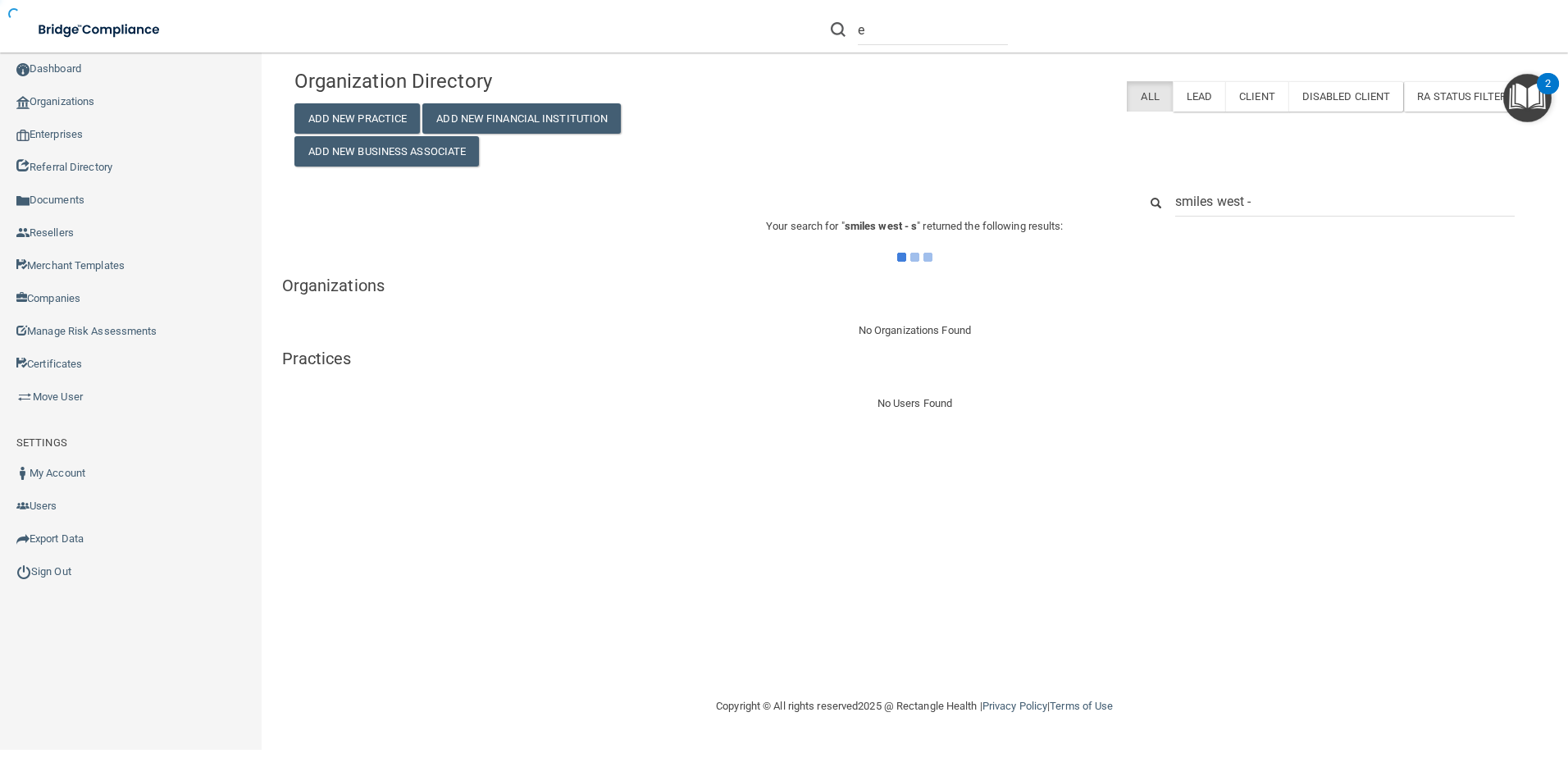
type input "smiles west -"
type input "smiles west"
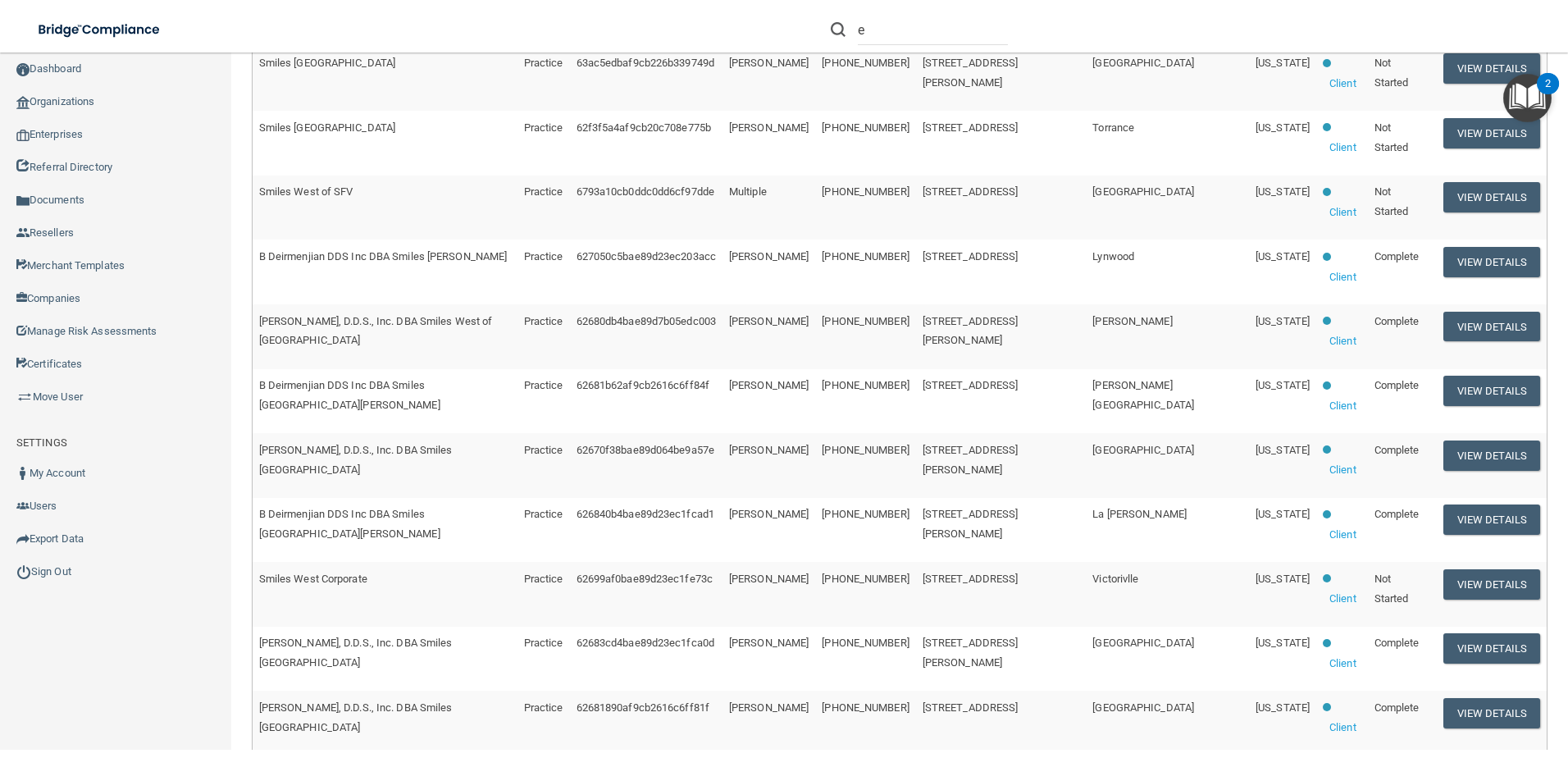
scroll to position [410, 0]
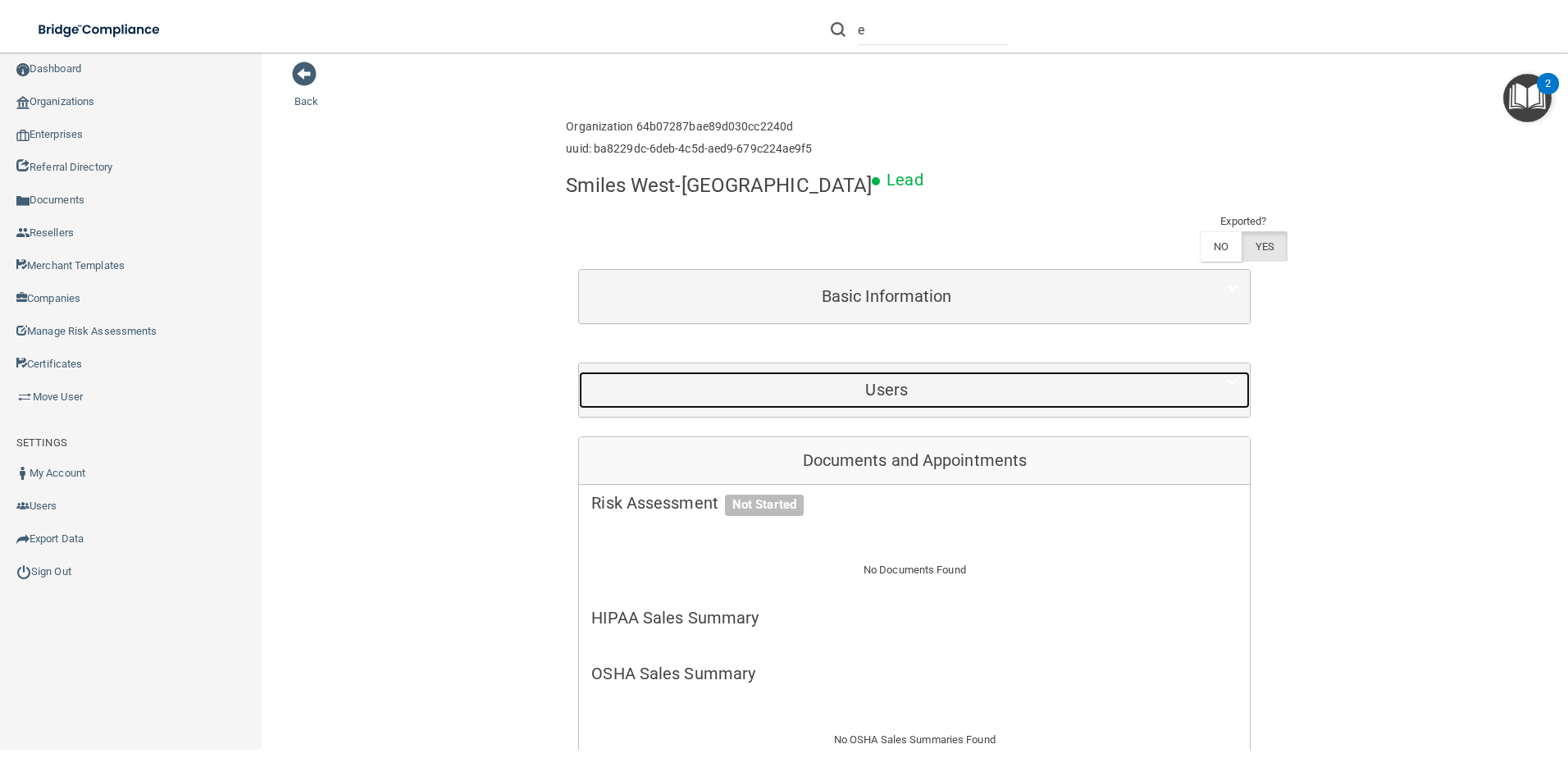
click at [959, 380] on h5 "Users" at bounding box center [886, 389] width 590 height 18
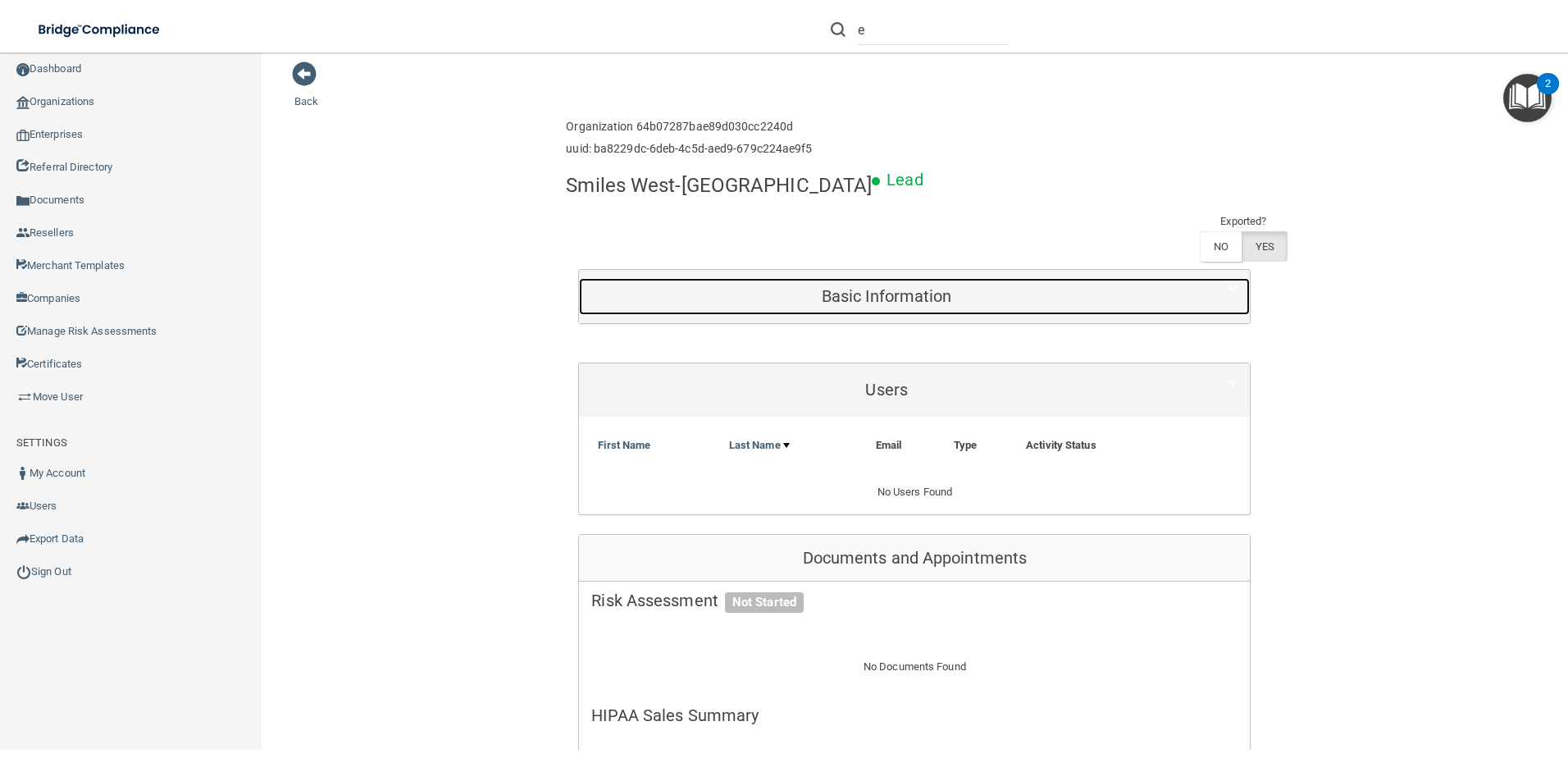
click at [1064, 278] on div "Basic Information" at bounding box center [886, 296] width 615 height 37
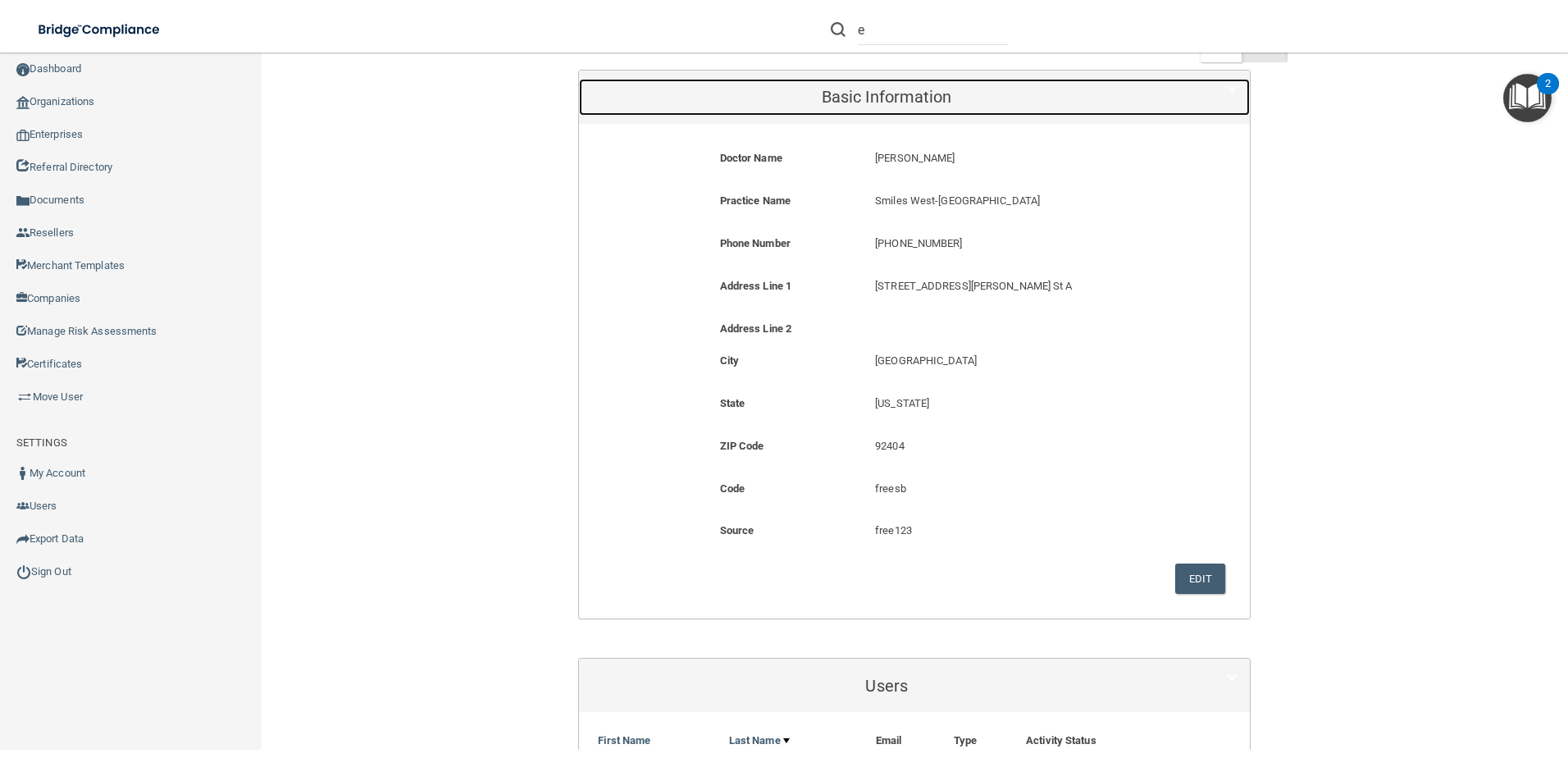
scroll to position [410, 0]
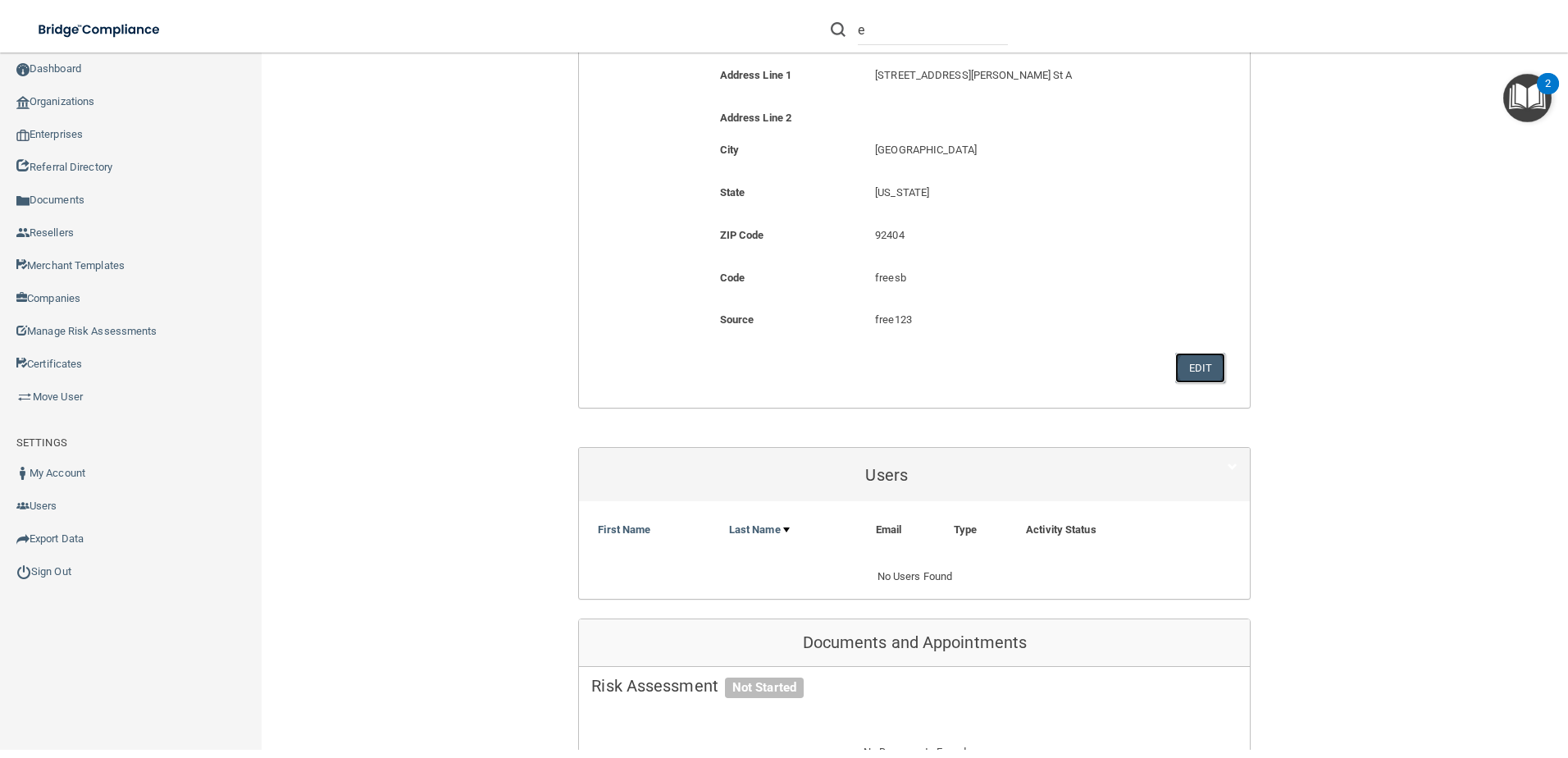
click at [1194, 352] on button "Edit" at bounding box center [1200, 367] width 50 height 30
select select "4"
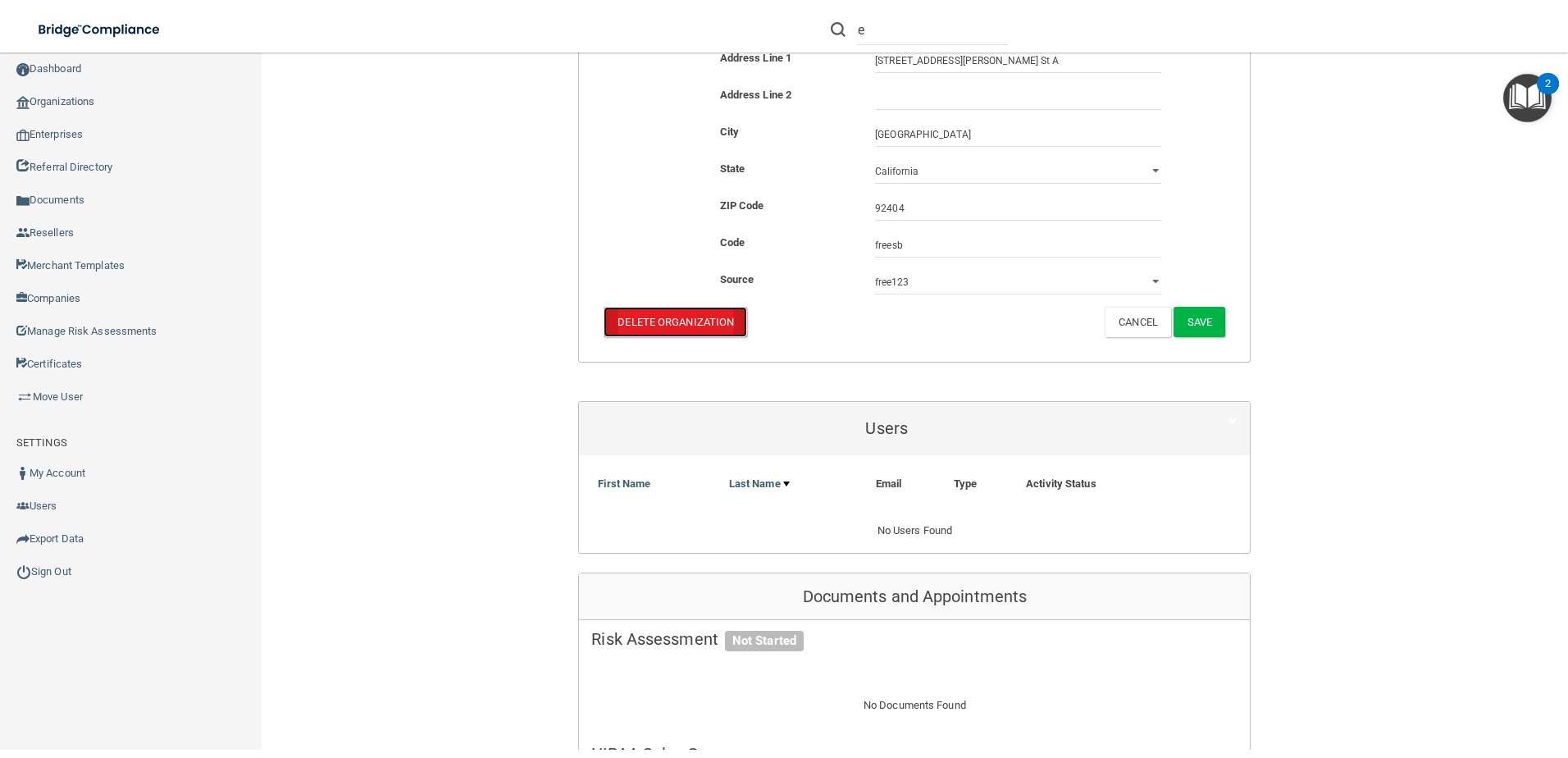
click at [699, 307] on button "Delete Organization" at bounding box center [675, 322] width 143 height 30
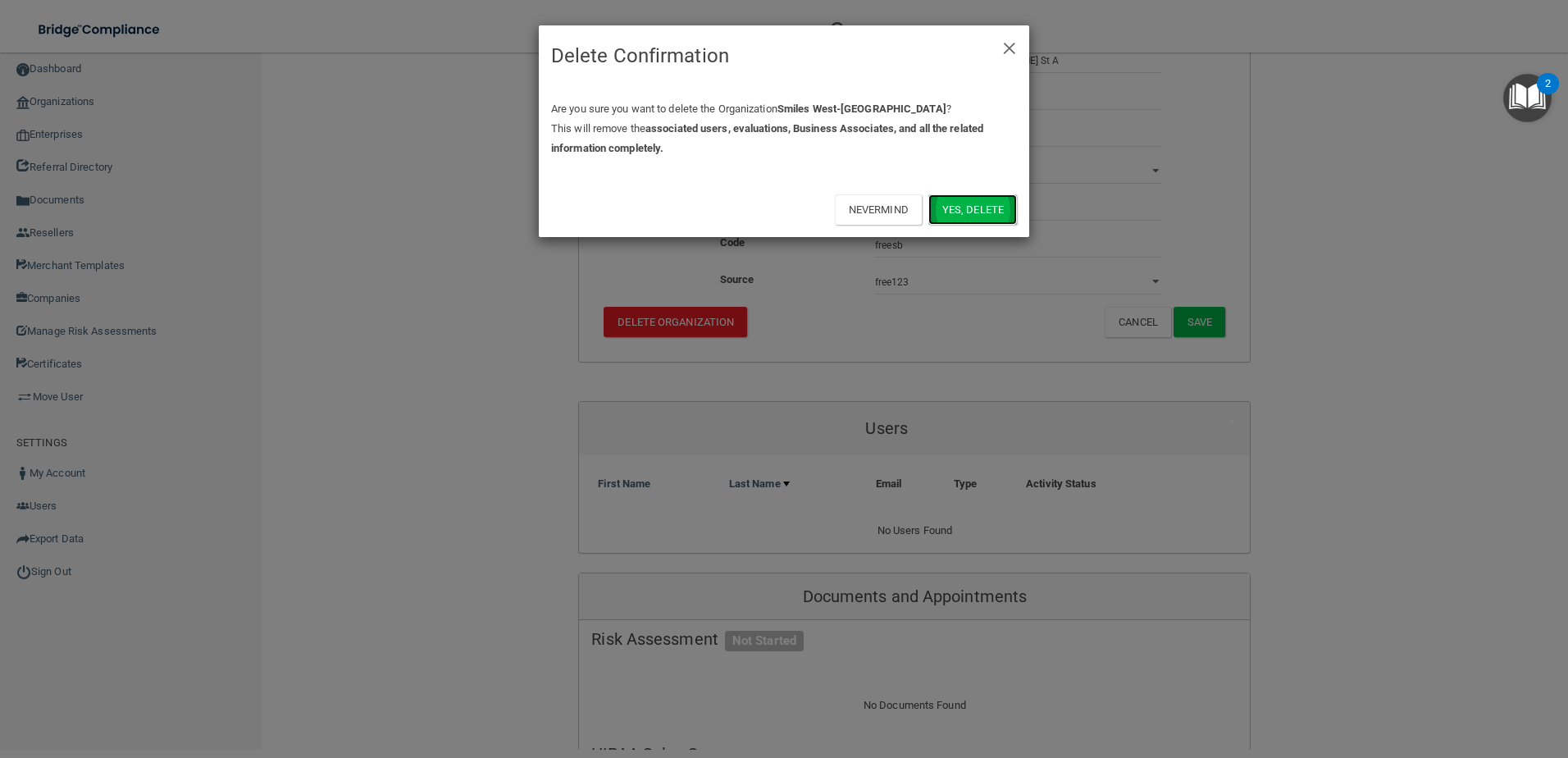
click at [1008, 202] on button "Yes, delete" at bounding box center [973, 209] width 89 height 30
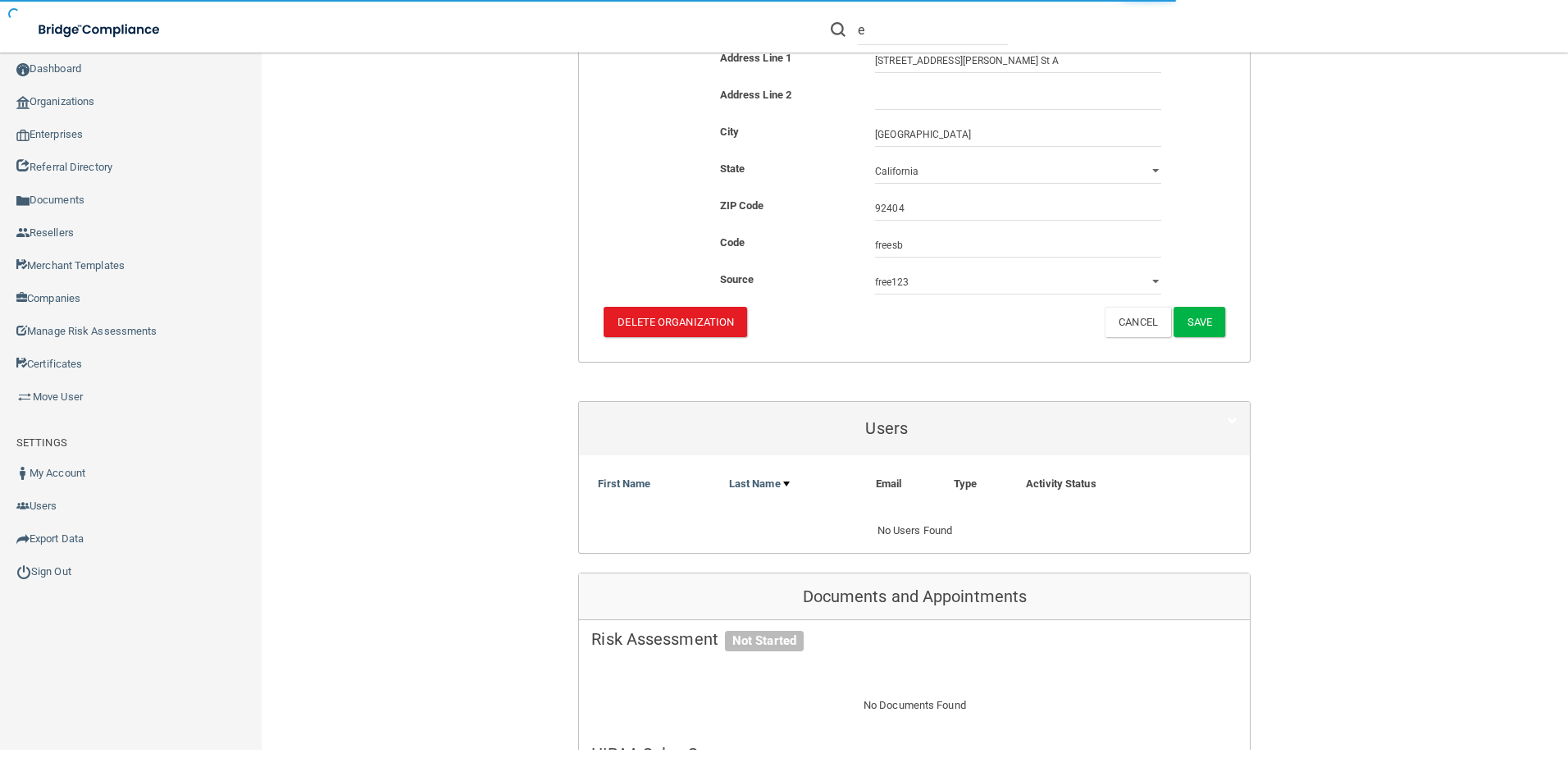
scroll to position [323, 0]
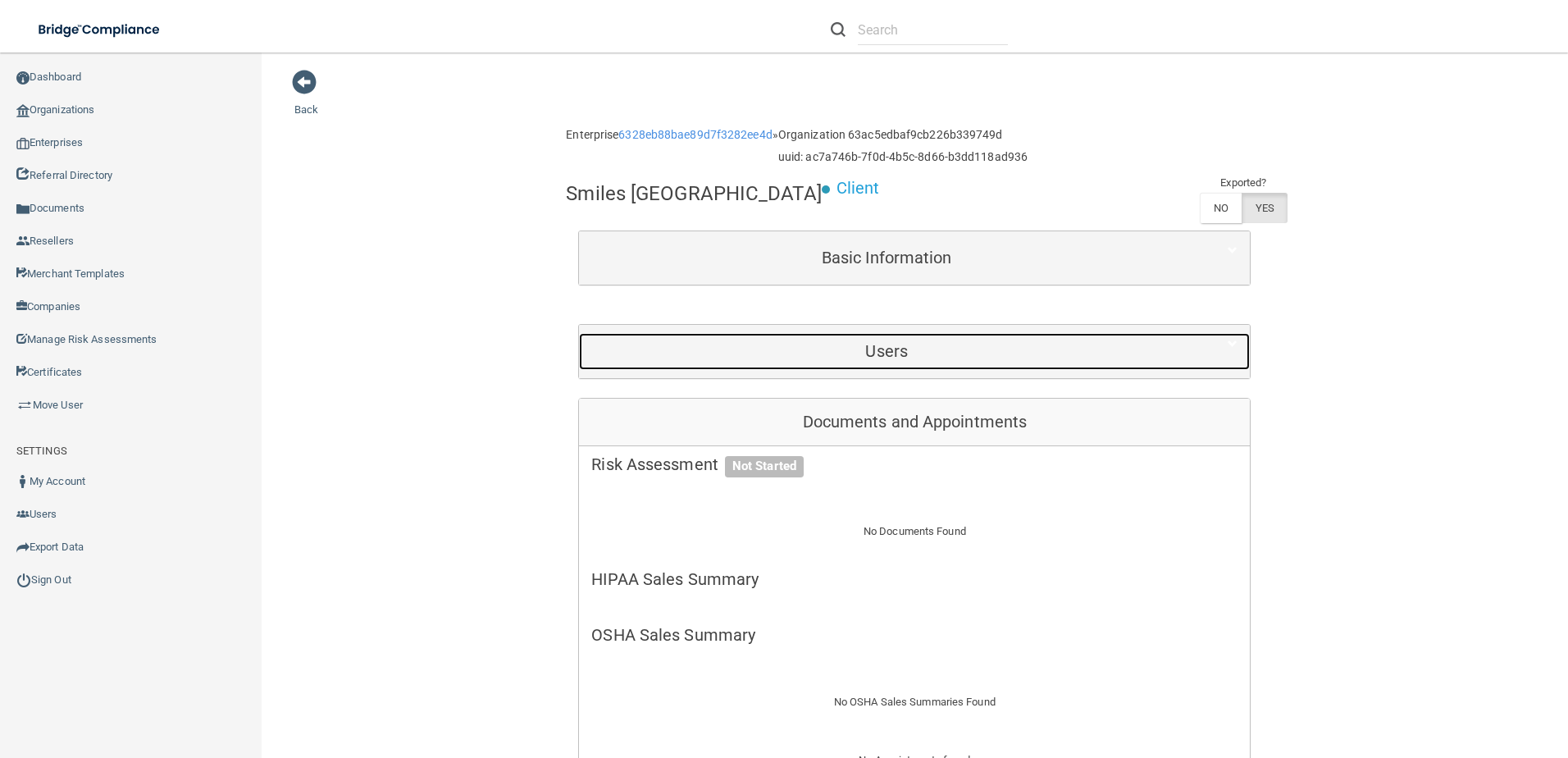
click at [905, 344] on h5 "Users" at bounding box center [886, 351] width 590 height 18
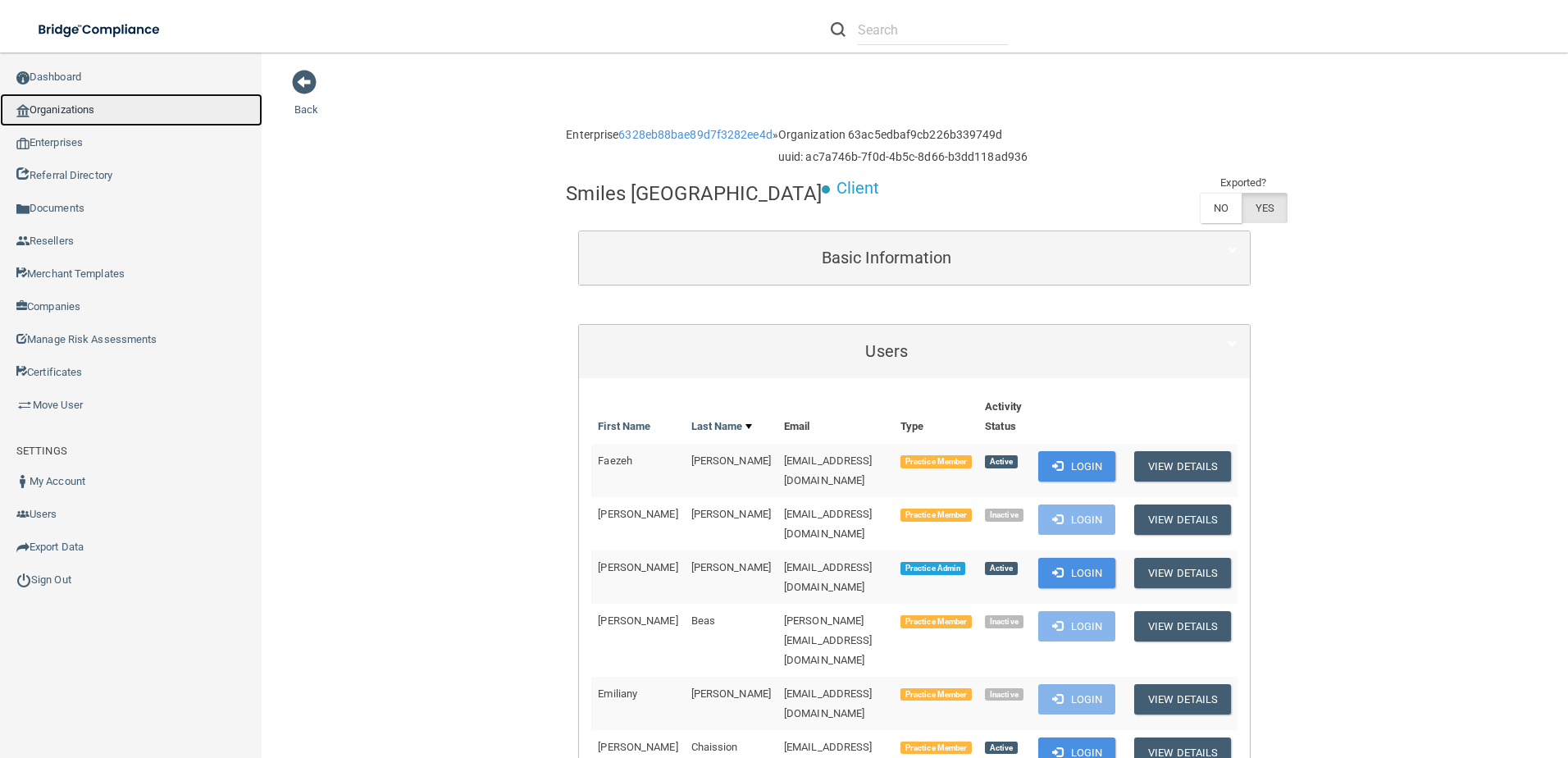
click at [99, 113] on link "Organizations" at bounding box center [131, 110] width 263 height 33
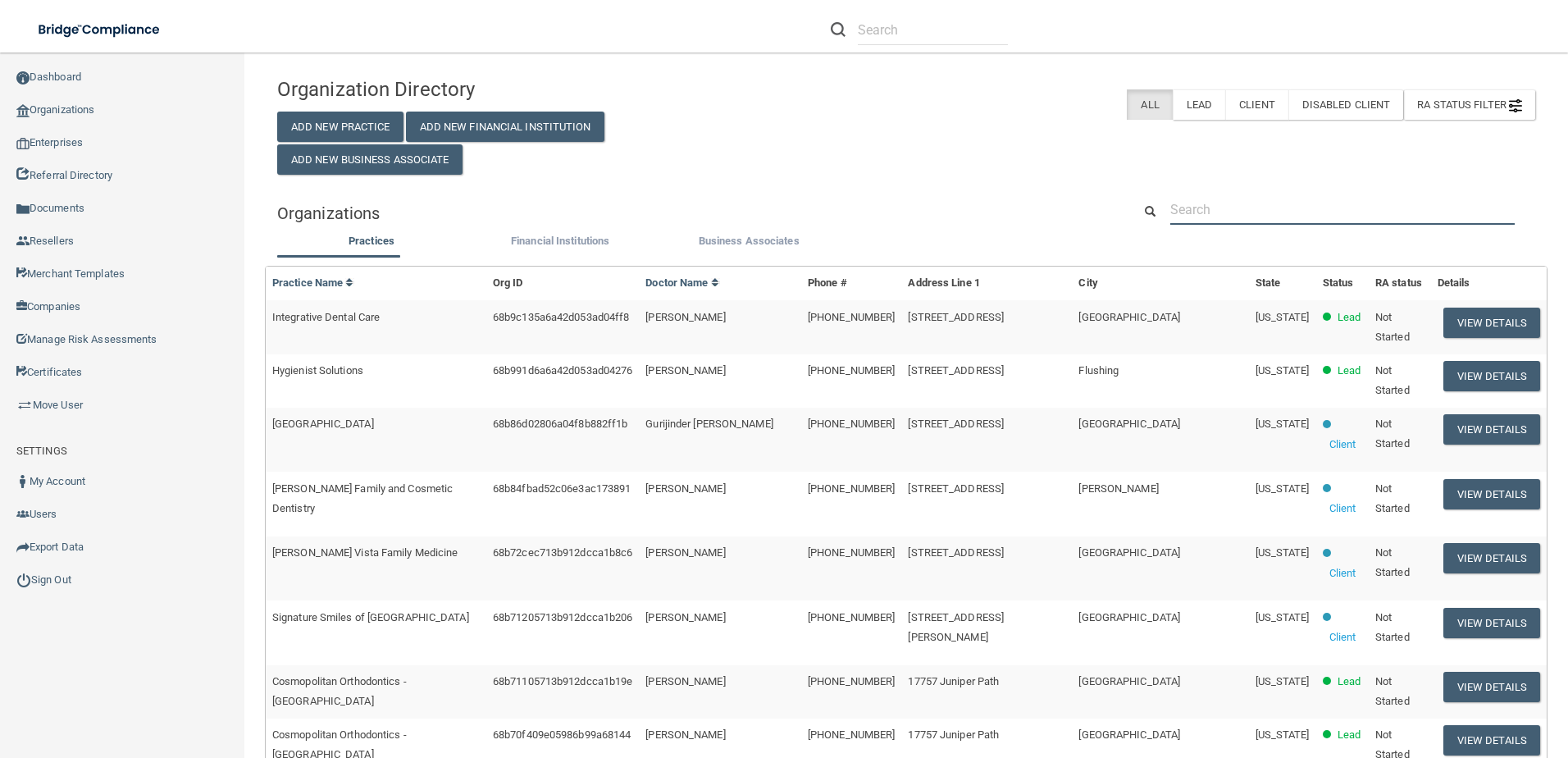
click at [1251, 200] on input "text" at bounding box center [1342, 209] width 345 height 30
click at [932, 34] on input "text" at bounding box center [933, 30] width 150 height 30
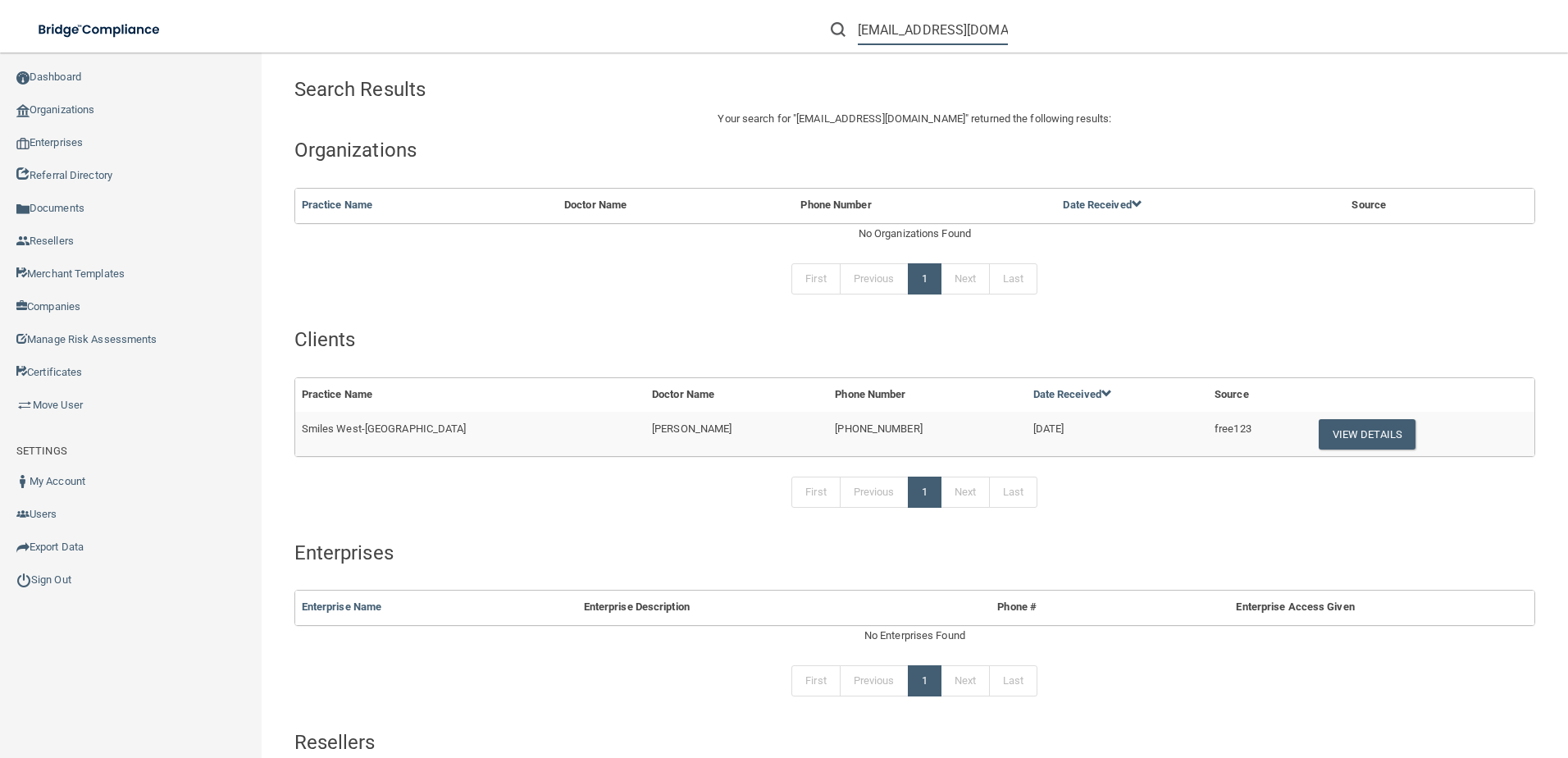
type input "[EMAIL_ADDRESS][DOMAIN_NAME]"
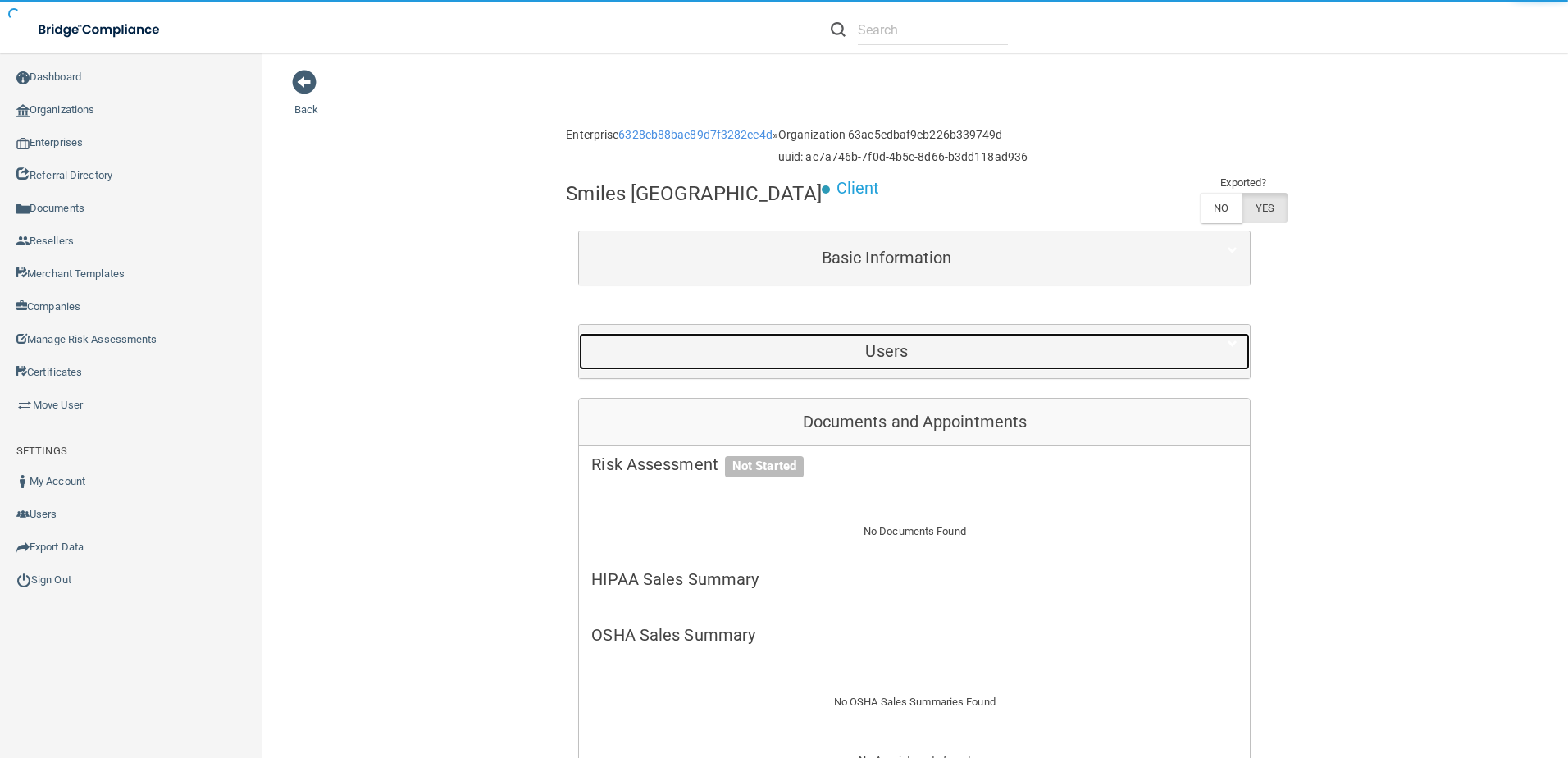
click at [788, 364] on div "Users" at bounding box center [886, 351] width 615 height 37
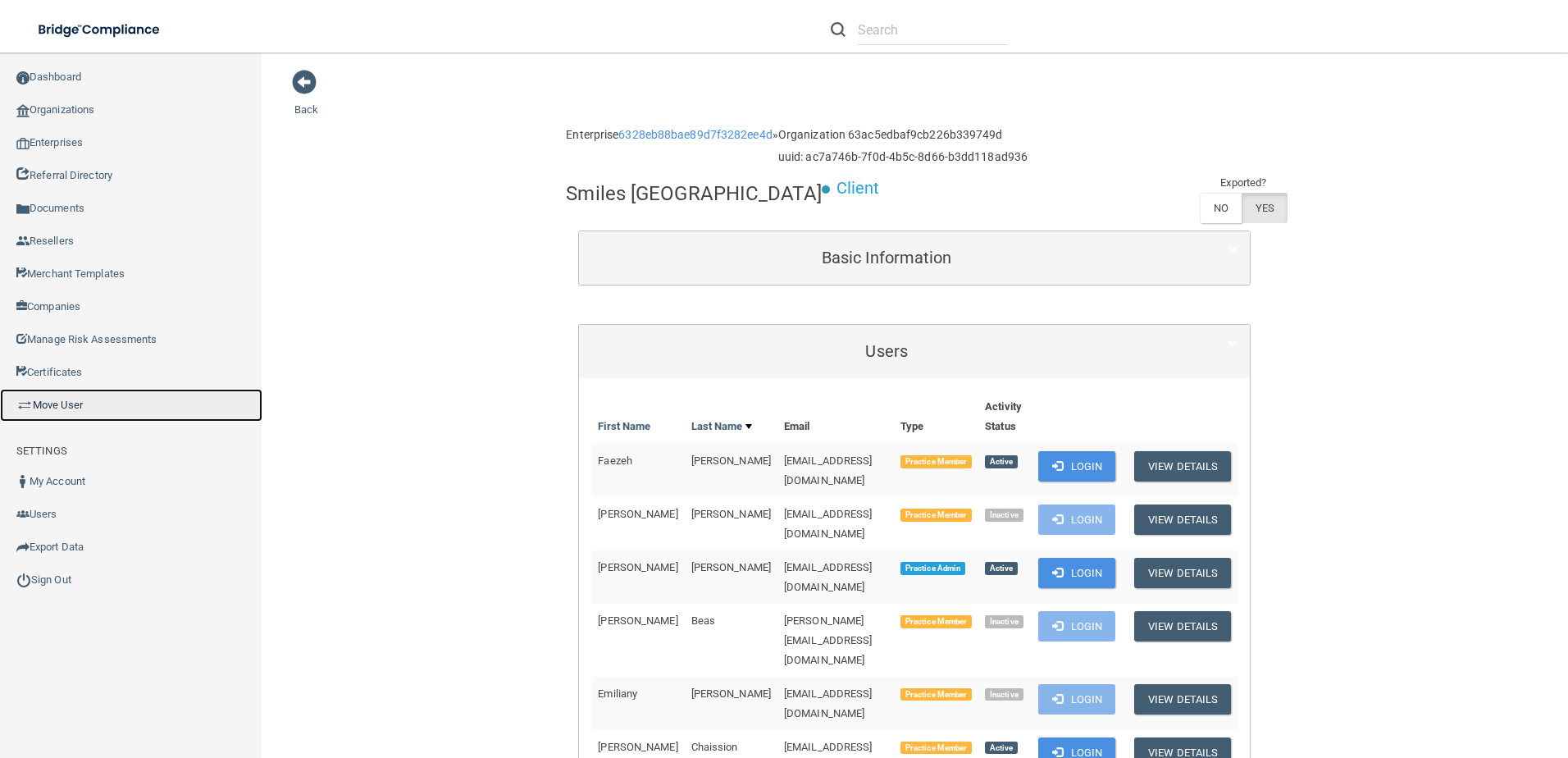
click at [81, 400] on link "Move User" at bounding box center [131, 405] width 263 height 33
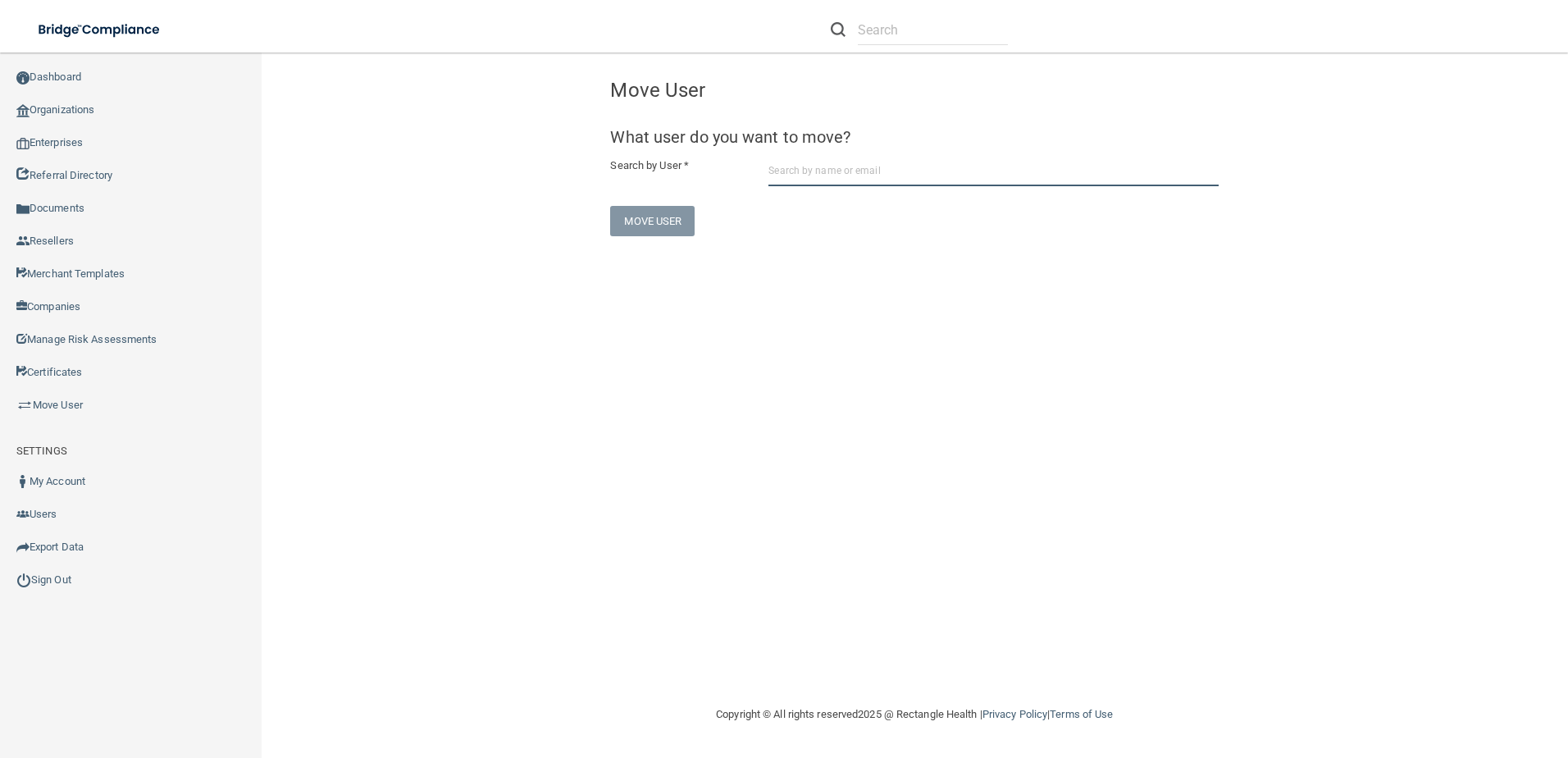
click at [925, 160] on input "text" at bounding box center [993, 170] width 450 height 30
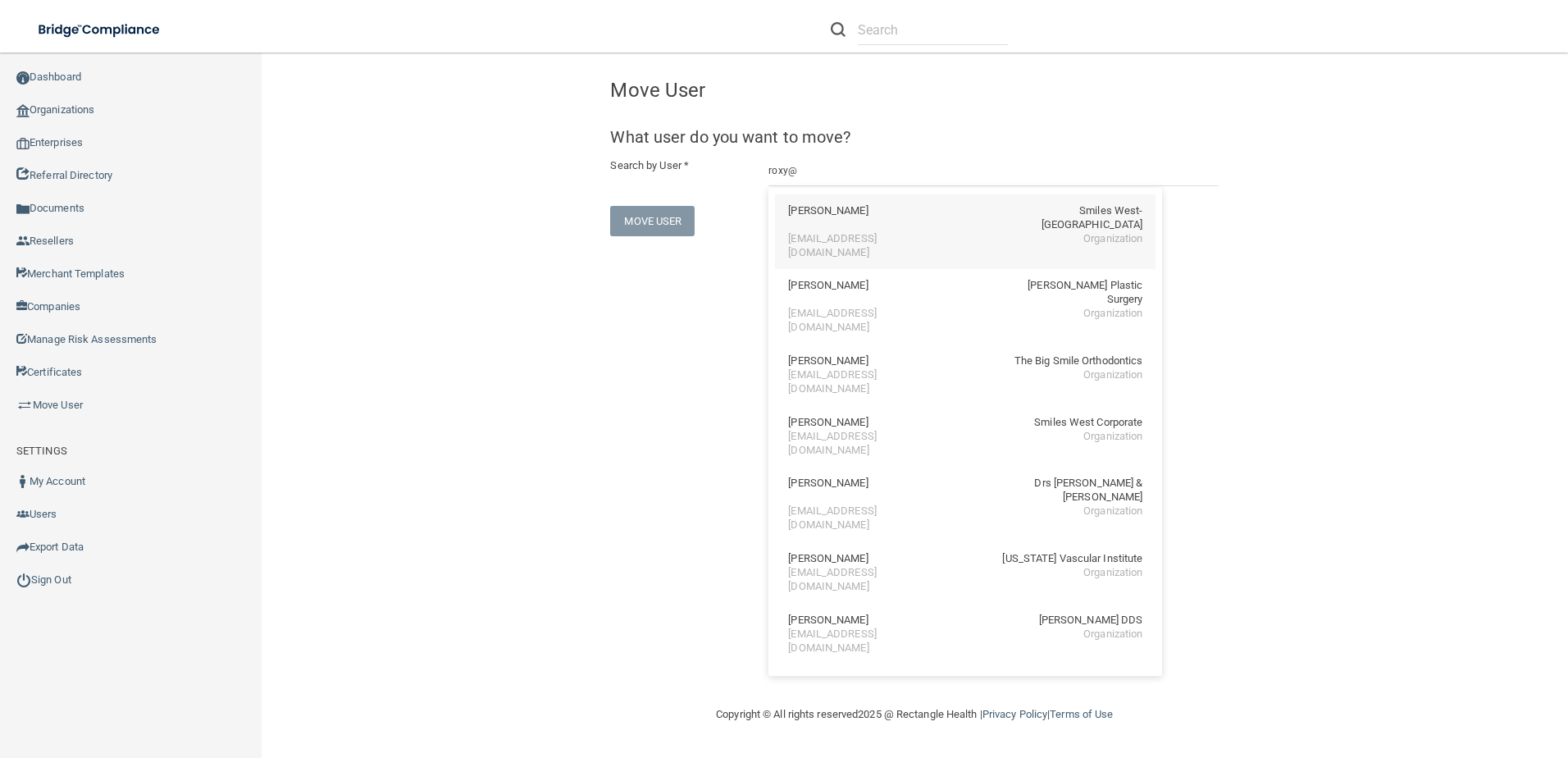
click at [880, 232] on div "[EMAIL_ADDRESS][DOMAIN_NAME]" at bounding box center [859, 246] width 142 height 28
type input "[PERSON_NAME]"
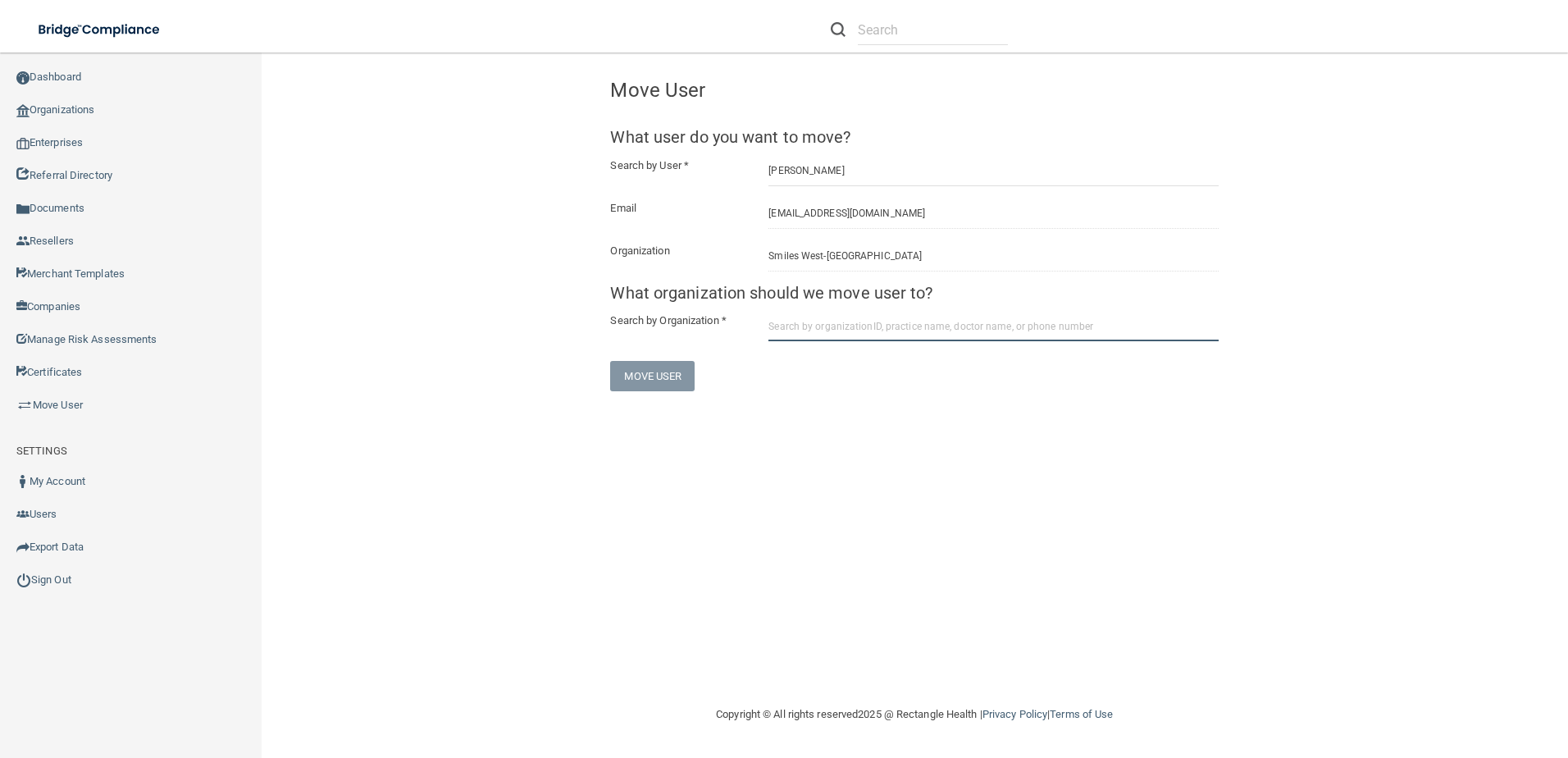
click at [900, 337] on input "text" at bounding box center [993, 326] width 450 height 30
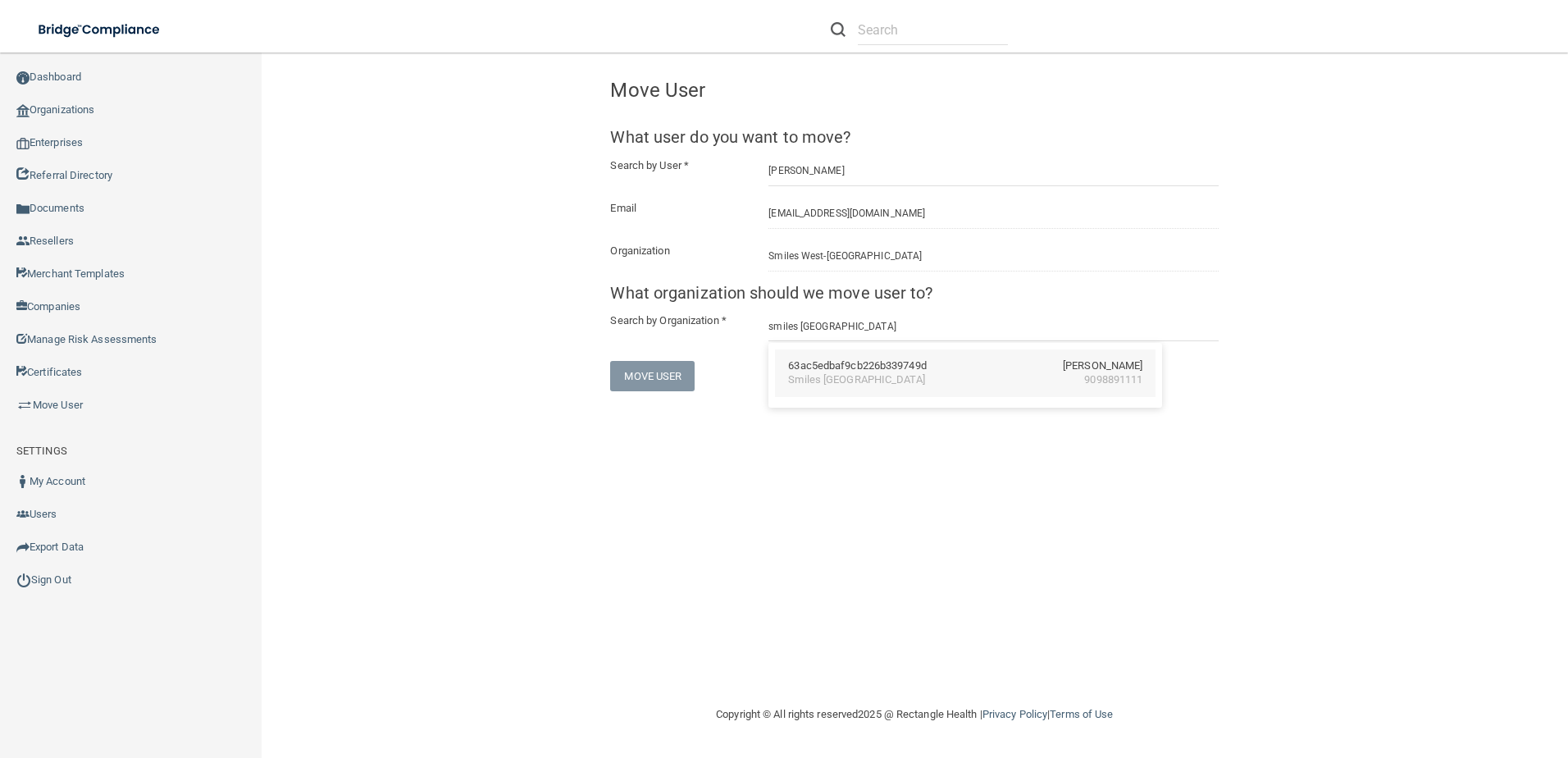
click at [866, 377] on div "Smiles [GEOGRAPHIC_DATA]" at bounding box center [856, 379] width 136 height 14
type input "Smiles [GEOGRAPHIC_DATA]"
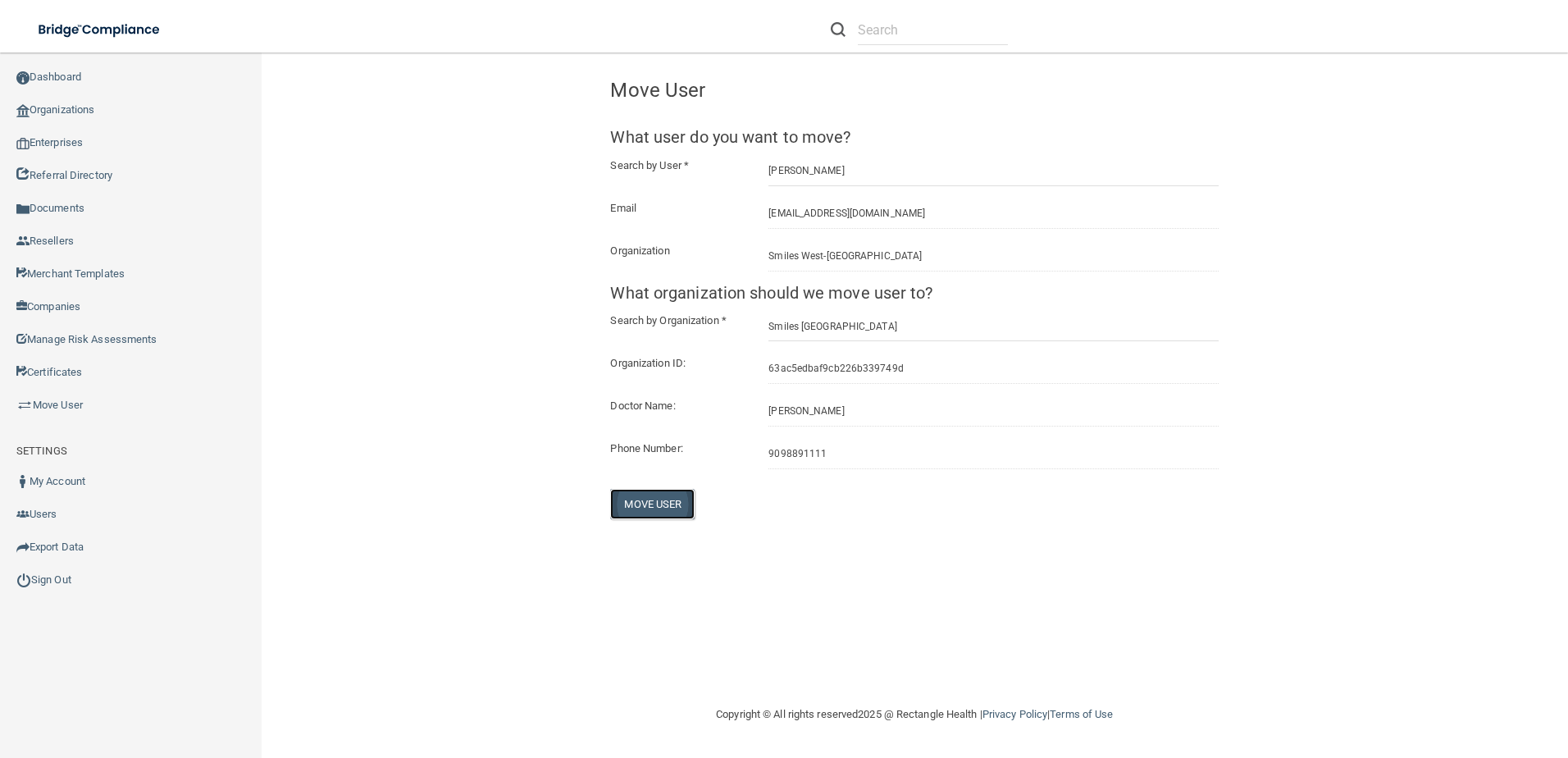
click at [649, 494] on button "Move User" at bounding box center [652, 504] width 85 height 30
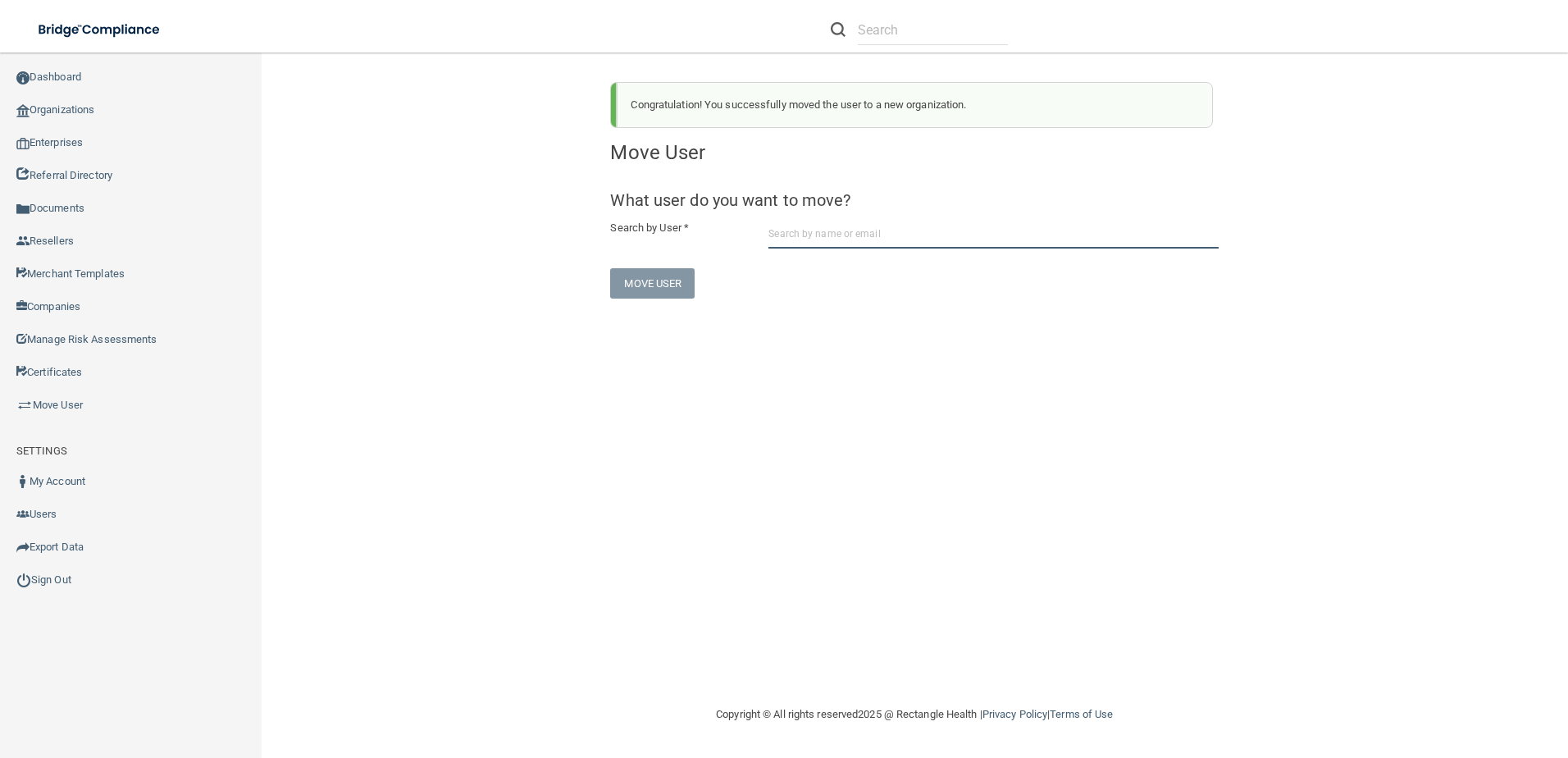
click at [886, 226] on input "text" at bounding box center [993, 233] width 450 height 30
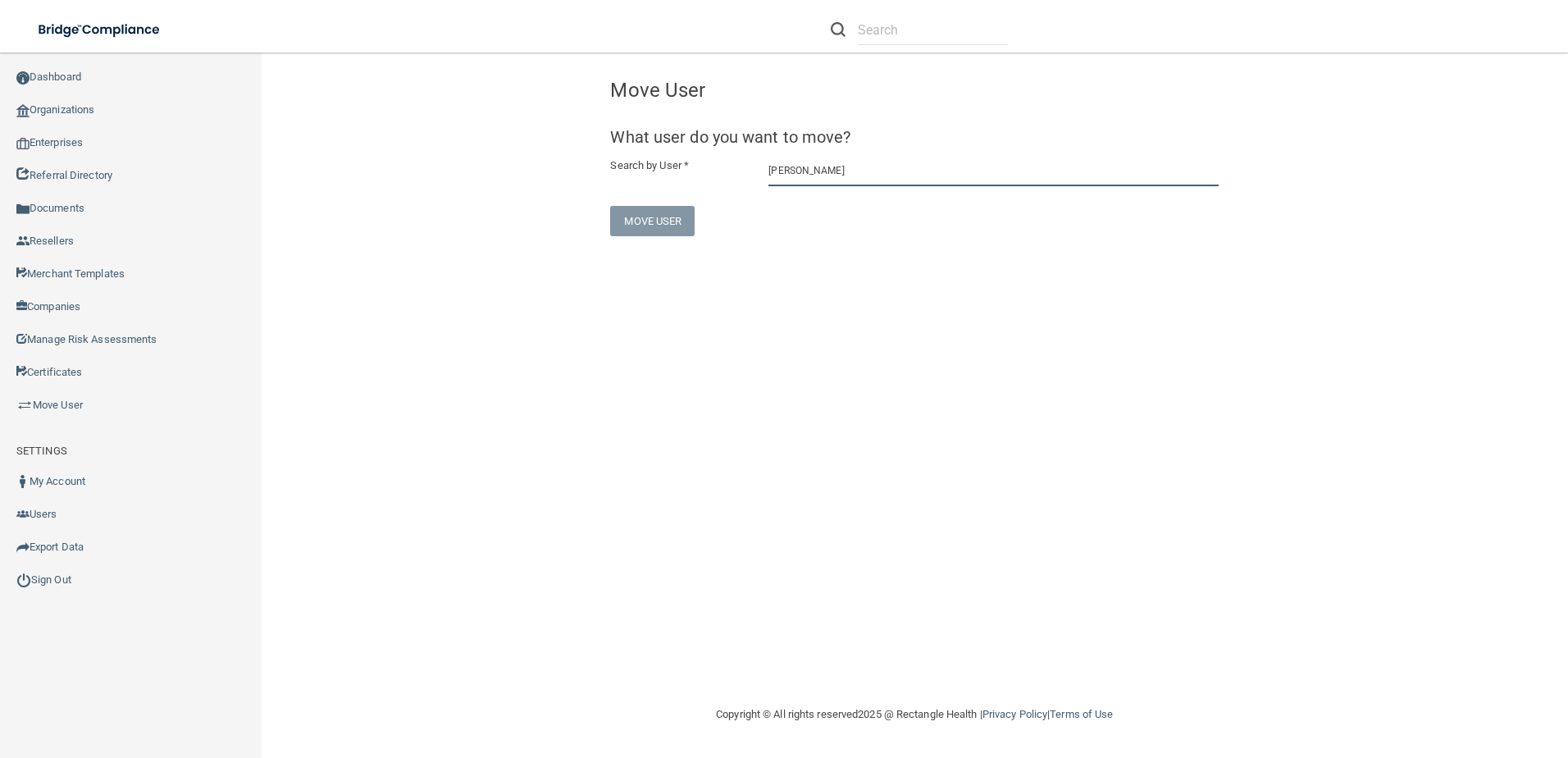
drag, startPoint x: 867, startPoint y: 166, endPoint x: 729, endPoint y: 167, distance: 138.0
click at [729, 167] on div "Search by User * [PERSON_NAME]" at bounding box center [914, 170] width 633 height 30
drag, startPoint x: 975, startPoint y: 172, endPoint x: 640, endPoint y: 173, distance: 335.0
click at [640, 173] on div "Search by User * [EMAIL_ADDRESS][DOMAIN_NAME] [PERSON_NAME] Smiles West-[GEOGRA…" at bounding box center [914, 170] width 633 height 30
type input "[EMAIL_ADDRESS][DOMAIN_NAME]"
